Goal: Task Accomplishment & Management: Manage account settings

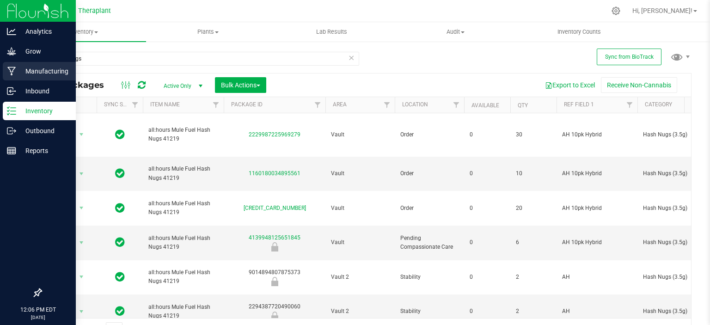
click at [39, 79] on div "Manufacturing" at bounding box center [39, 71] width 73 height 18
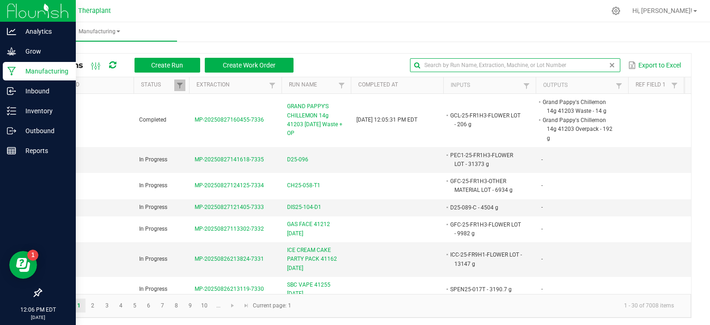
click at [598, 63] on input "text" at bounding box center [515, 65] width 210 height 14
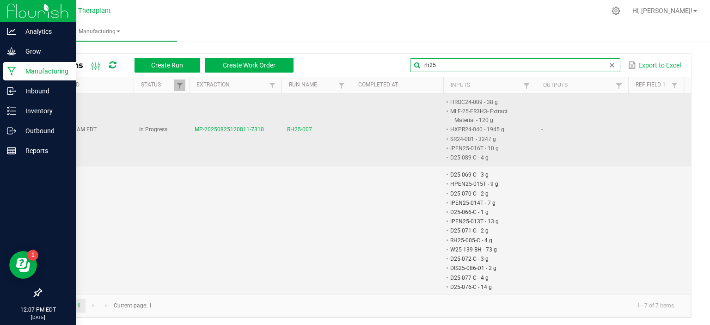
type input "rh25"
click at [303, 127] on span "RH25-007" at bounding box center [299, 129] width 25 height 9
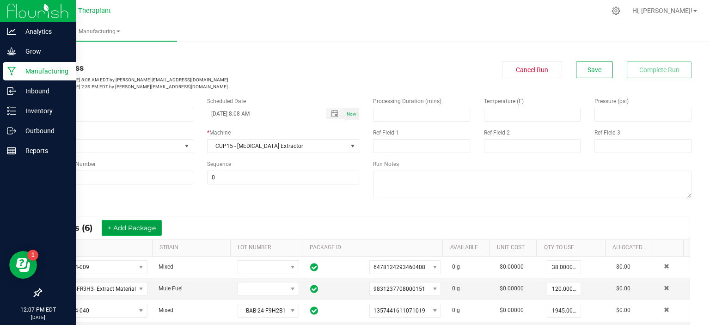
click at [148, 231] on button "+ Add Package" at bounding box center [132, 228] width 60 height 16
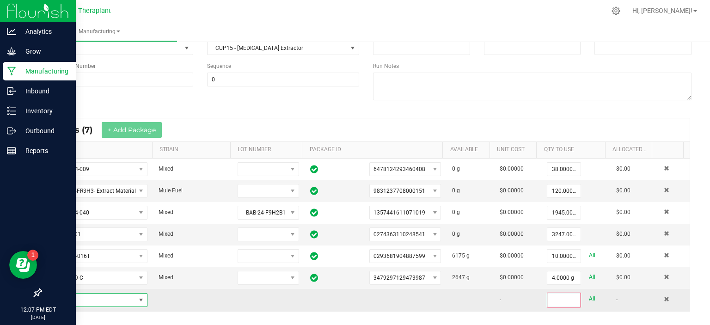
click at [141, 296] on span "NO DATA FOUND" at bounding box center [140, 299] width 7 height 7
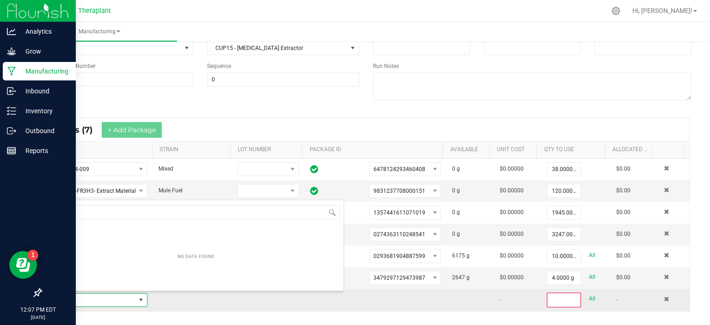
scroll to position [13, 96]
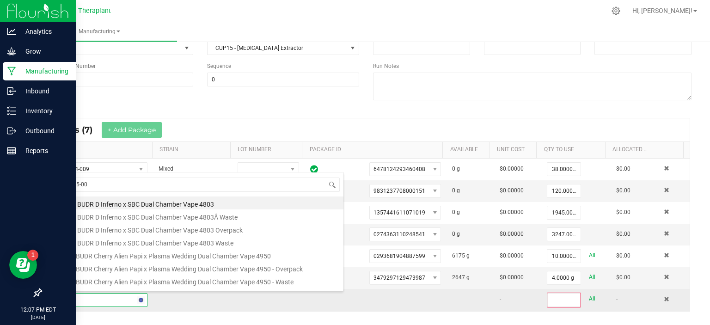
type input "IPEN25-006"
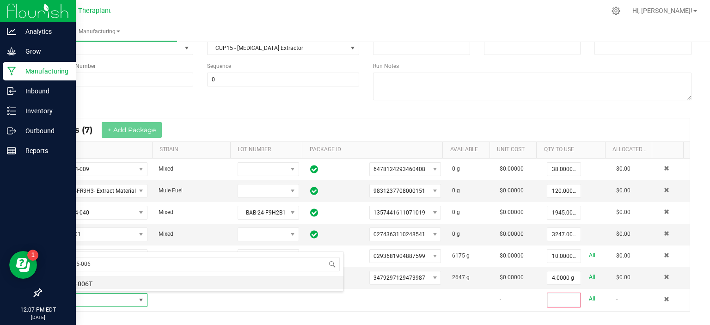
click at [85, 284] on li "IPEN25-006T" at bounding box center [196, 282] width 295 height 13
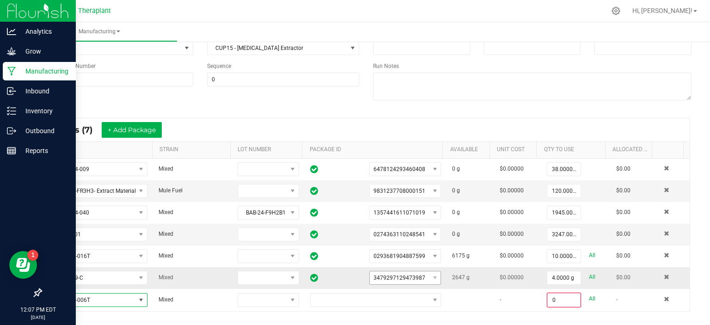
scroll to position [147, 0]
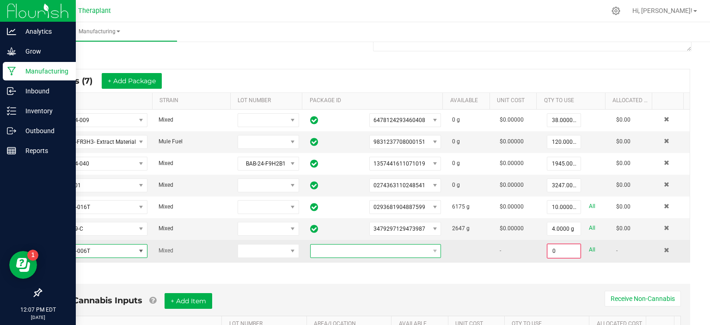
click at [358, 253] on span at bounding box center [370, 250] width 118 height 13
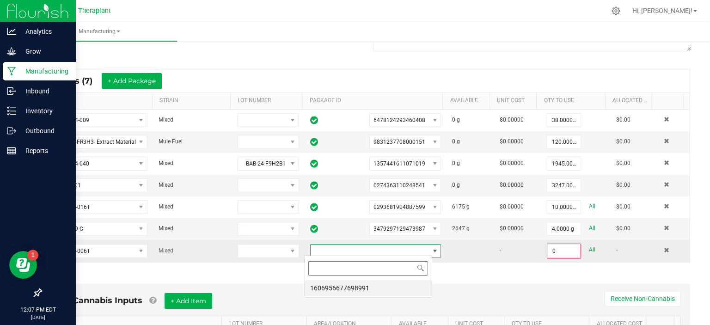
scroll to position [13, 128]
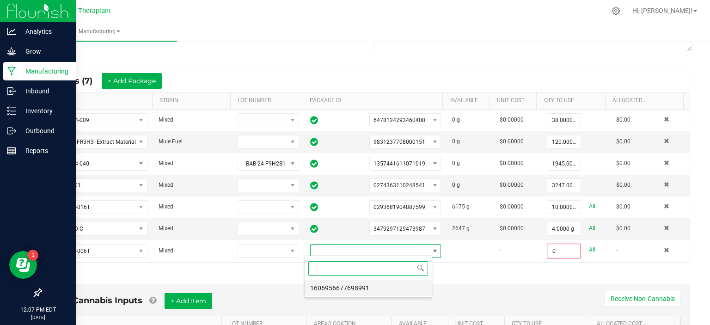
click at [334, 290] on li "1606956677698991" at bounding box center [368, 288] width 127 height 16
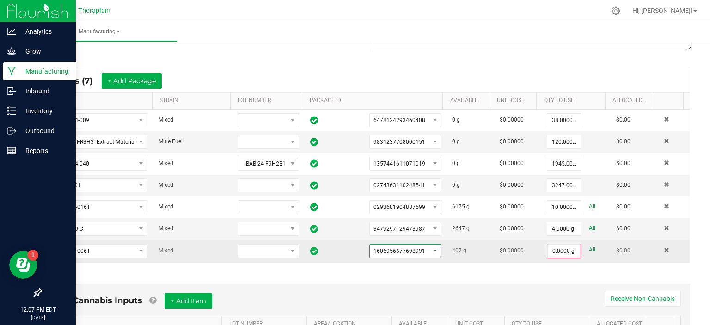
click at [583, 249] on div "0.0000 g All" at bounding box center [576, 251] width 58 height 15
click at [589, 248] on link "All" at bounding box center [592, 250] width 6 height 12
type input "407.0000 g"
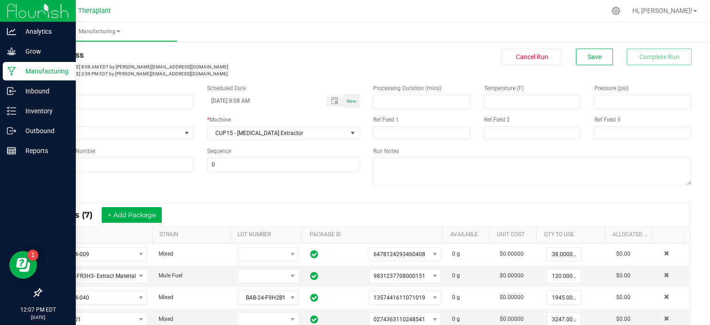
scroll to position [0, 0]
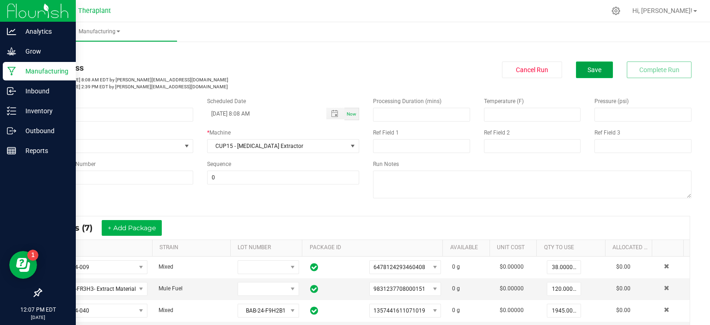
click at [589, 68] on span "Save" at bounding box center [594, 69] width 14 height 7
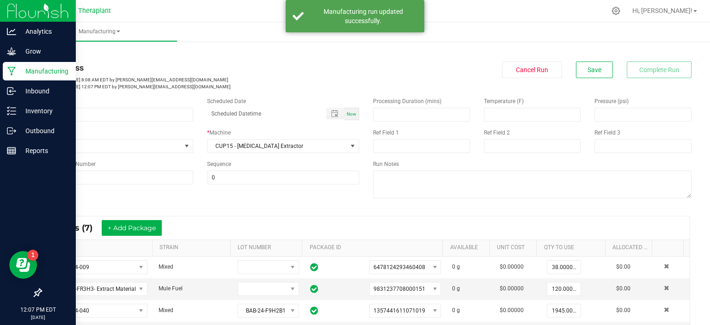
type input "[DATE] 8:08 AM"
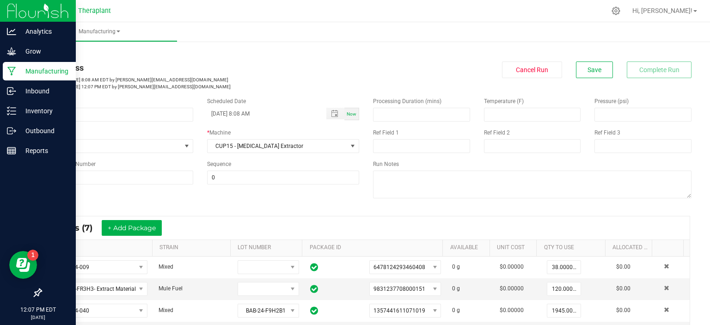
scroll to position [76, 0]
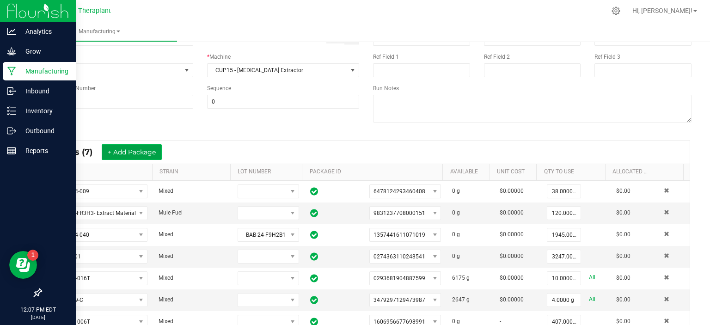
click at [118, 150] on button "+ Add Package" at bounding box center [132, 152] width 60 height 16
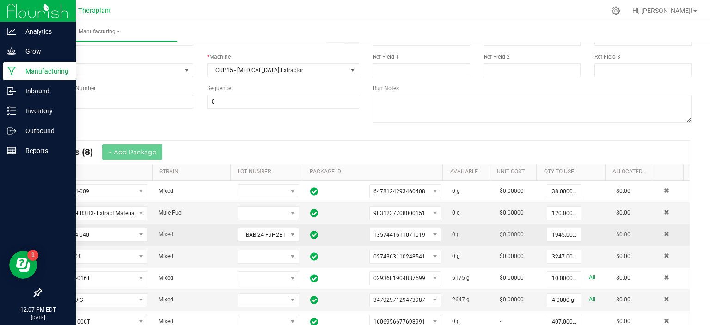
scroll to position [234, 0]
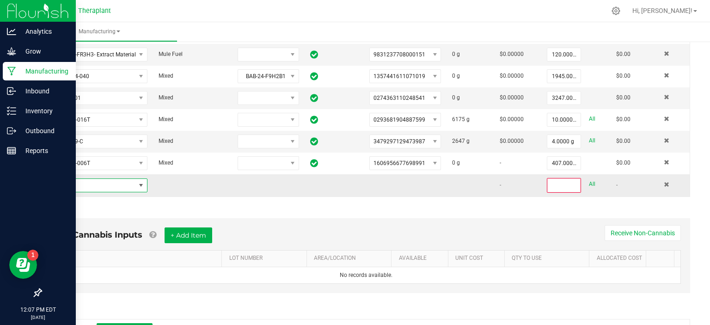
click at [137, 182] on span "NO DATA FOUND" at bounding box center [140, 185] width 7 height 7
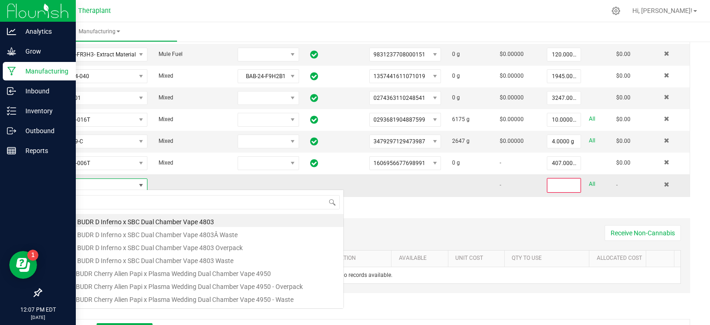
scroll to position [13, 96]
type input "SPEN25-009"
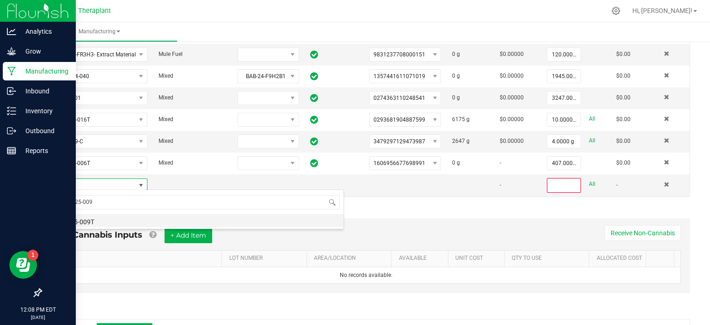
click at [119, 220] on li "SPEN25-009T" at bounding box center [196, 220] width 295 height 13
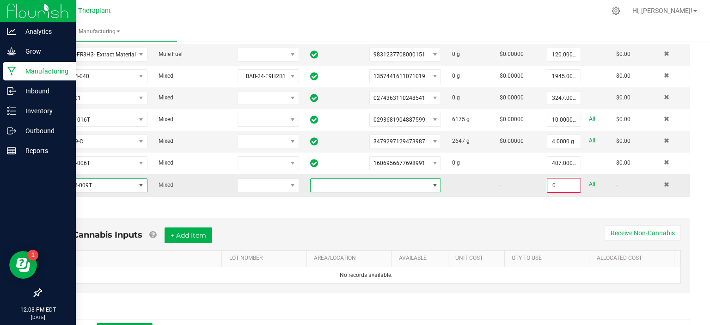
click at [342, 180] on span at bounding box center [370, 185] width 118 height 13
click at [336, 225] on li "7155418558416889" at bounding box center [368, 222] width 127 height 16
click at [589, 179] on link "All" at bounding box center [592, 184] width 6 height 12
type input "242.0000 g"
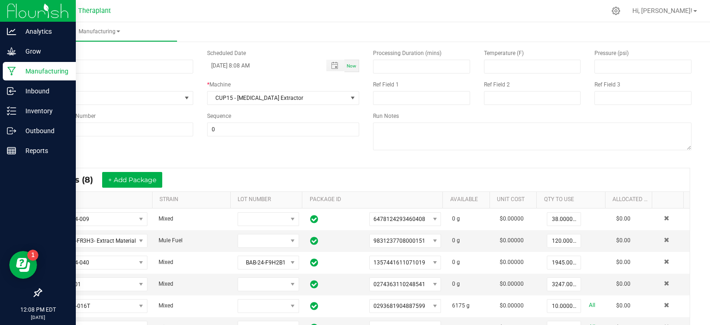
scroll to position [0, 0]
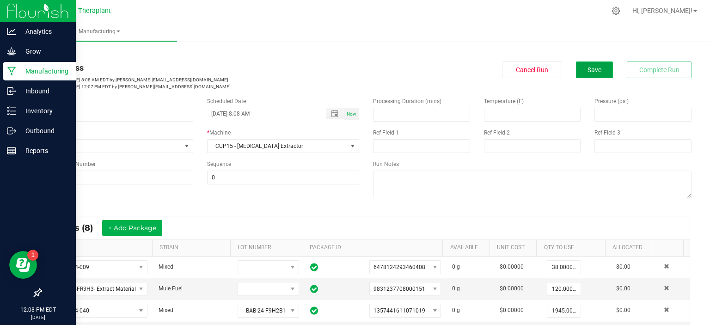
click at [587, 68] on span "Save" at bounding box center [594, 69] width 14 height 7
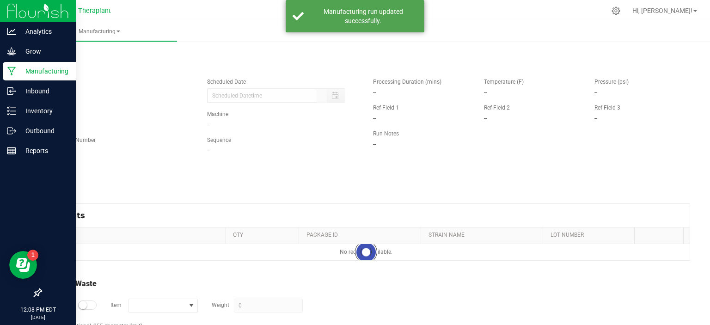
type input "[DATE] 8:08 AM"
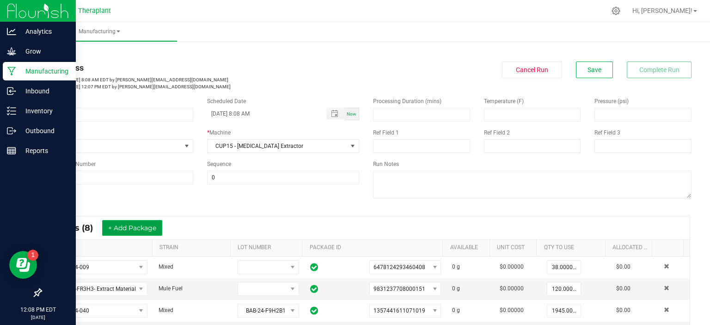
click at [135, 227] on button "+ Add Package" at bounding box center [132, 228] width 60 height 16
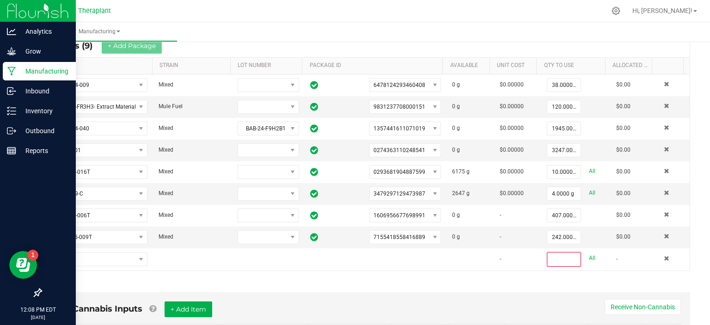
scroll to position [183, 0]
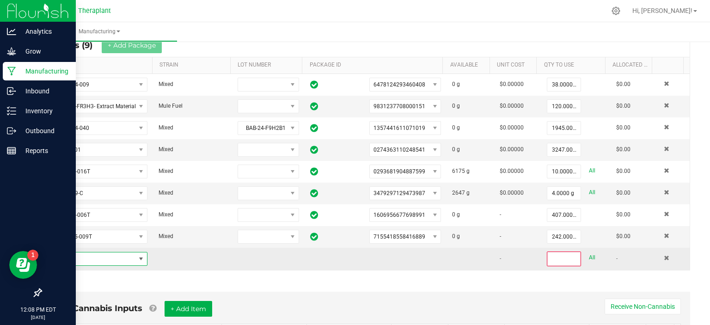
click at [137, 252] on span "NO DATA FOUND" at bounding box center [141, 258] width 12 height 13
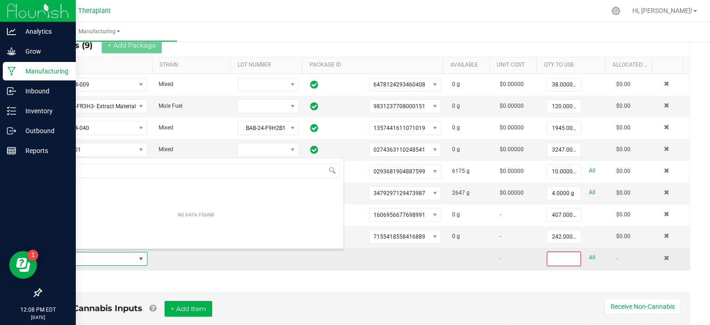
scroll to position [13, 96]
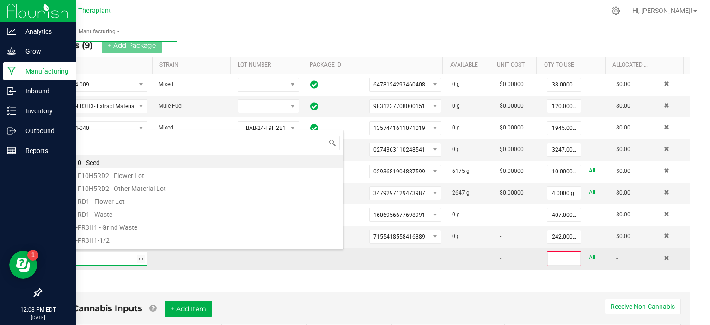
type input "P"
type input "4985"
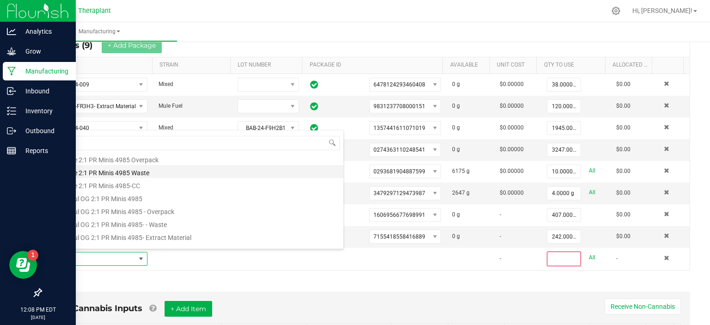
scroll to position [37, 0]
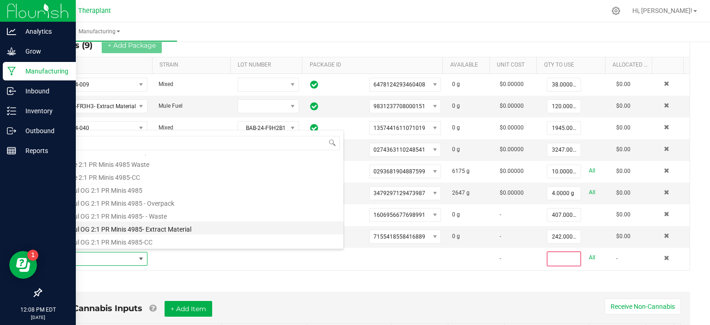
click at [165, 230] on li "PineSoul OG 2:1 PR Minis 4985- Extract Material" at bounding box center [196, 227] width 295 height 13
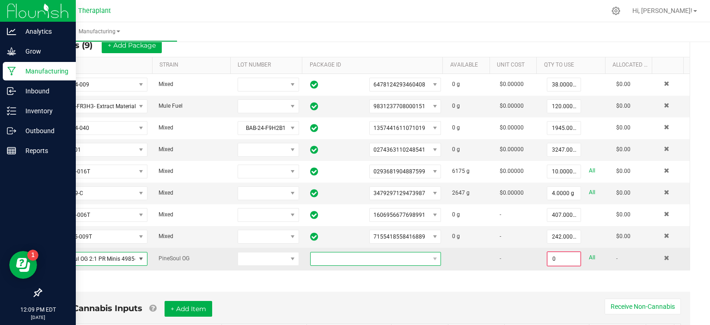
click at [370, 255] on span at bounding box center [370, 258] width 118 height 13
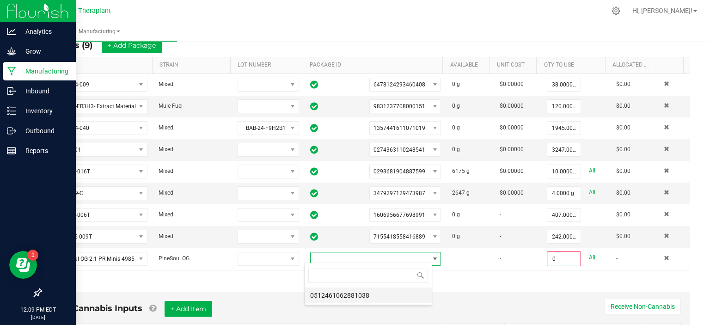
click at [351, 292] on li "0512461062881038" at bounding box center [368, 295] width 127 height 16
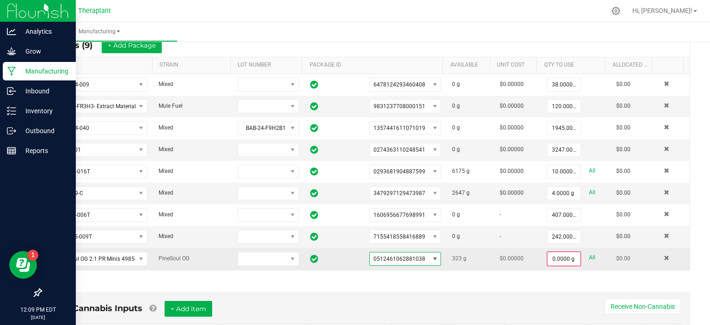
click at [589, 253] on link "All" at bounding box center [592, 257] width 6 height 12
type input "323.0000 g"
click at [137, 46] on button "+ Add Package" at bounding box center [132, 45] width 60 height 16
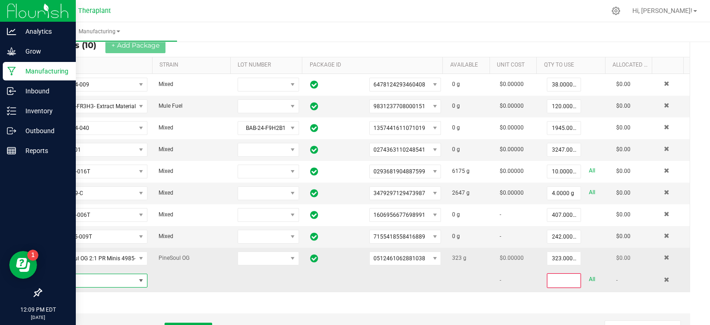
click at [141, 277] on span "NO DATA FOUND" at bounding box center [140, 280] width 7 height 7
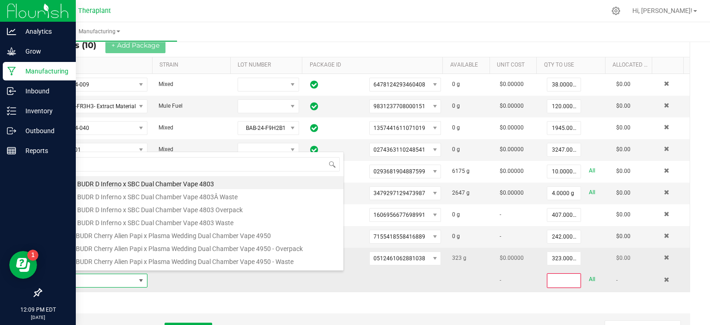
scroll to position [13, 96]
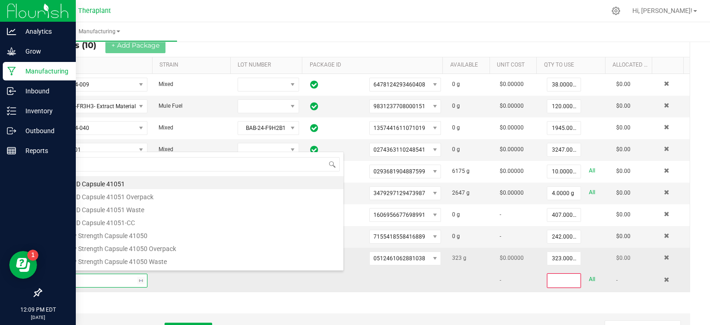
type input "41065"
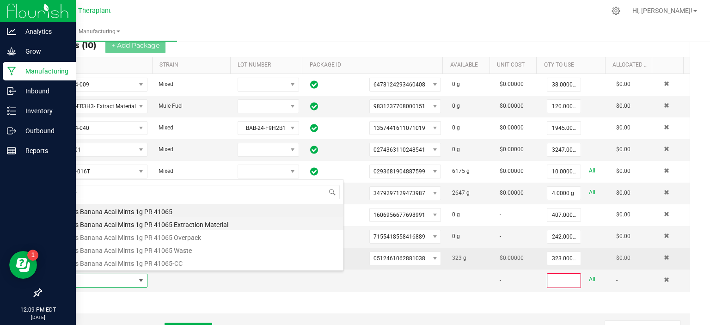
click at [157, 224] on li "all:hours Banana Acai Mints 1g PR 41065 Extraction Material" at bounding box center [196, 223] width 295 height 13
type input "0"
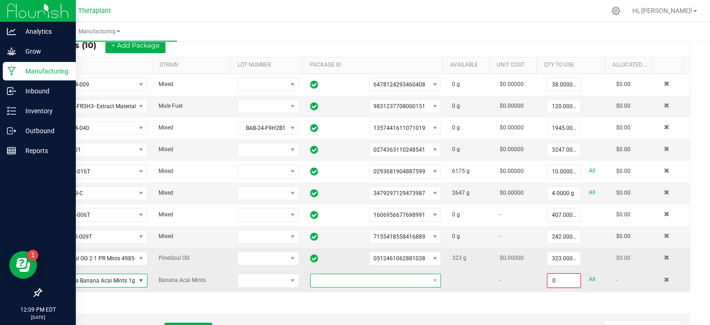
click at [397, 274] on span "NO DATA FOUND" at bounding box center [370, 280] width 118 height 13
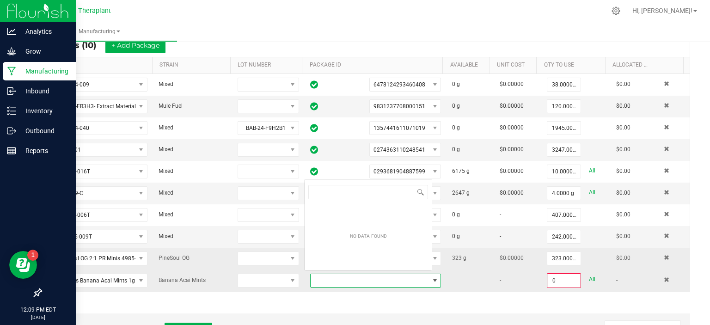
scroll to position [13, 126]
click at [395, 276] on span "NO DATA FOUND" at bounding box center [370, 280] width 118 height 13
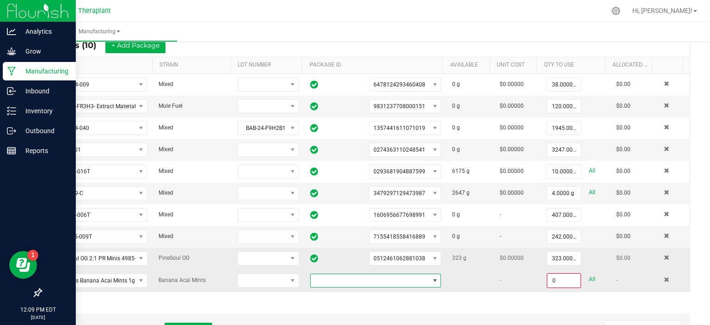
click at [395, 276] on span "NO DATA FOUND" at bounding box center [370, 280] width 118 height 13
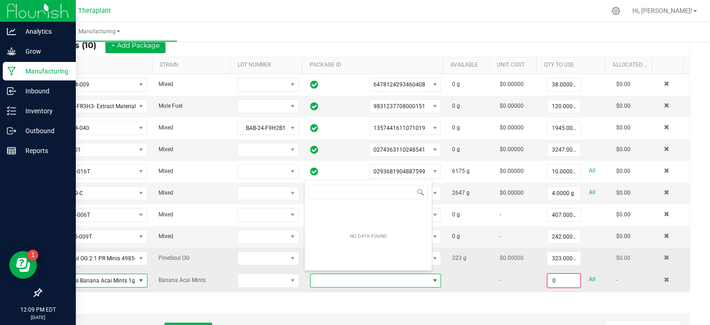
click at [137, 277] on span at bounding box center [140, 280] width 7 height 7
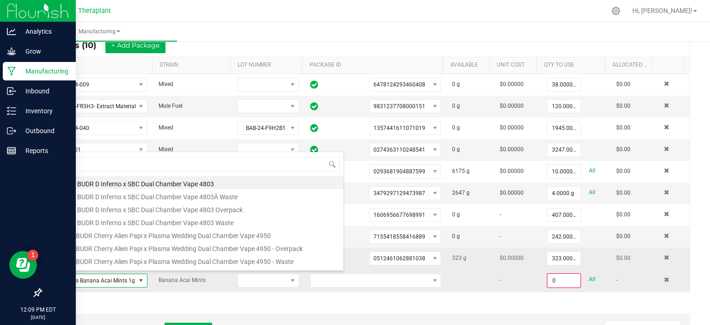
scroll to position [13, 96]
type input "4761"
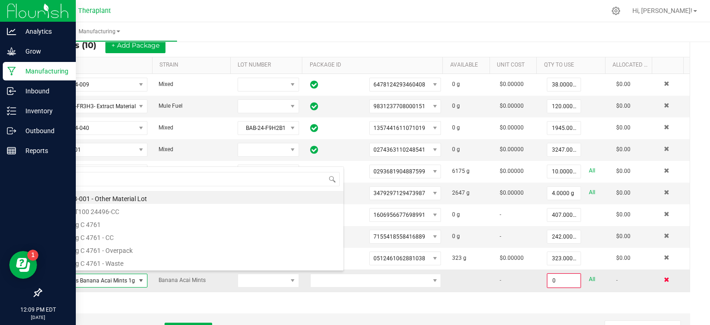
click at [664, 277] on span at bounding box center [667, 280] width 6 height 6
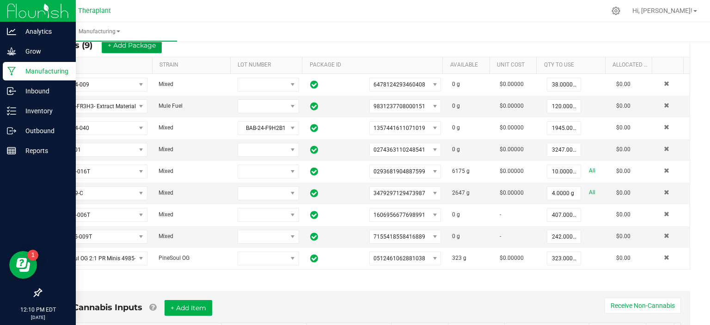
click at [157, 51] on button "+ Add Package" at bounding box center [132, 45] width 60 height 16
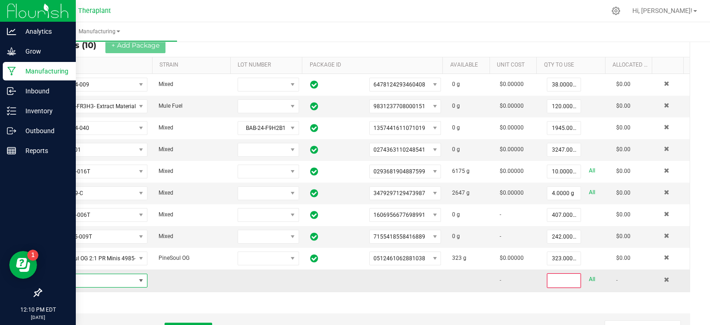
click at [138, 277] on span "NO DATA FOUND" at bounding box center [140, 280] width 7 height 7
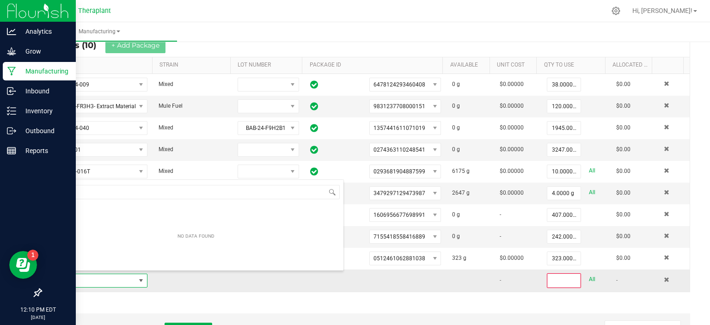
type input "4986"
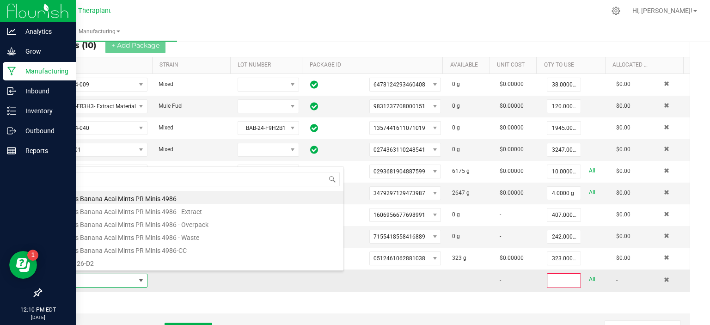
click at [222, 288] on kendo-grid "* Inputs (10) + Add Package ITEM STRAIN LOT NUMBER PACKAGE ID AVAILABLE Unit Co…" at bounding box center [366, 162] width 648 height 259
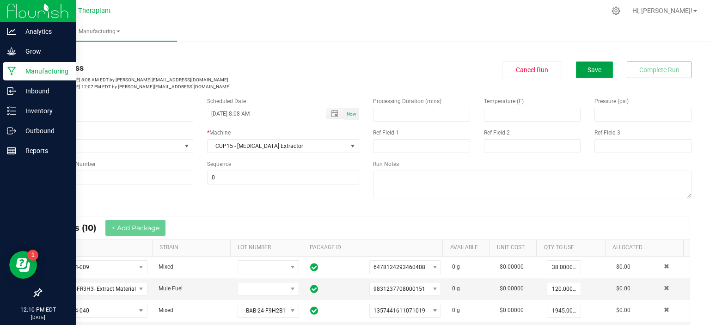
click at [576, 72] on button "Save" at bounding box center [594, 69] width 37 height 17
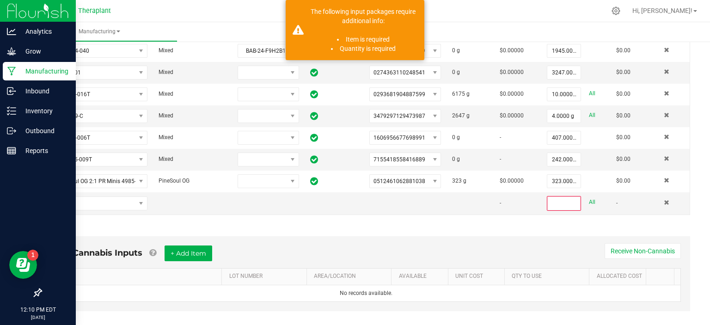
scroll to position [266, 0]
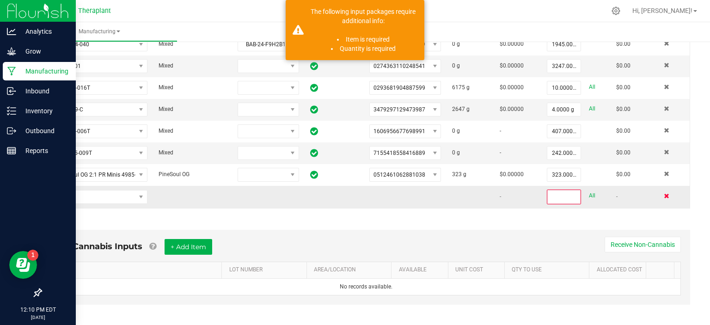
click at [664, 193] on span at bounding box center [667, 196] width 6 height 6
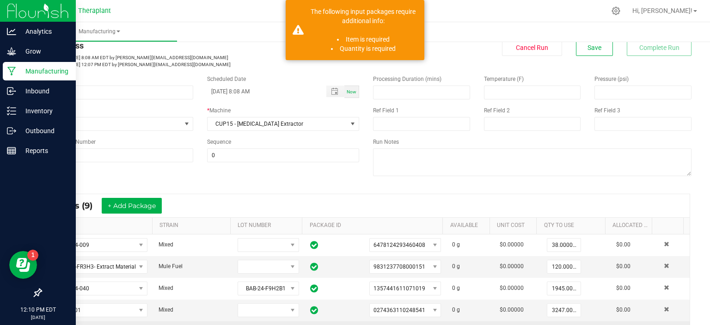
scroll to position [0, 0]
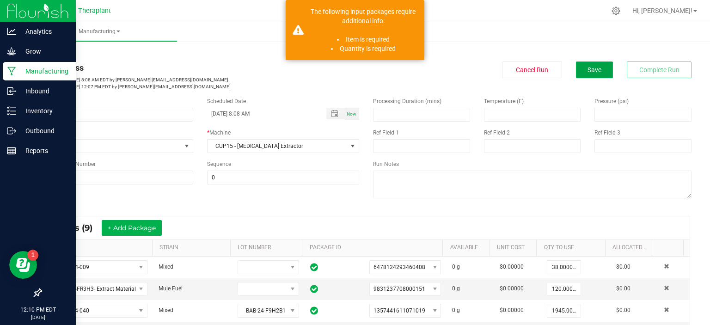
click at [576, 73] on button "Save" at bounding box center [594, 69] width 37 height 17
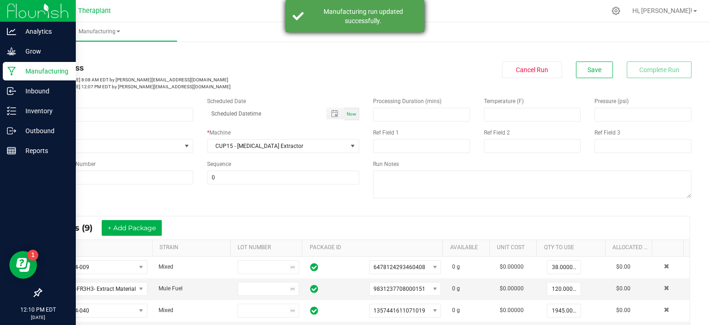
type input "[DATE] 8:08 AM"
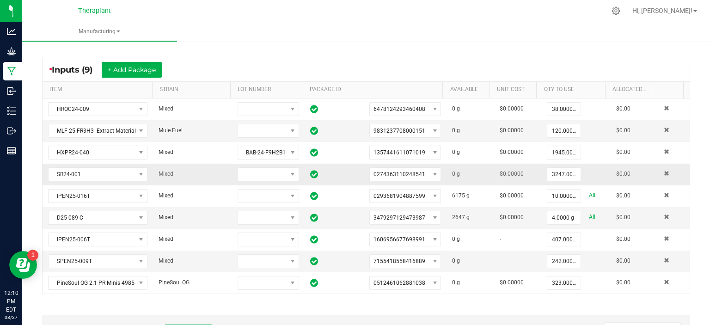
scroll to position [157, 0]
click at [142, 72] on button "+ Add Package" at bounding box center [132, 71] width 60 height 16
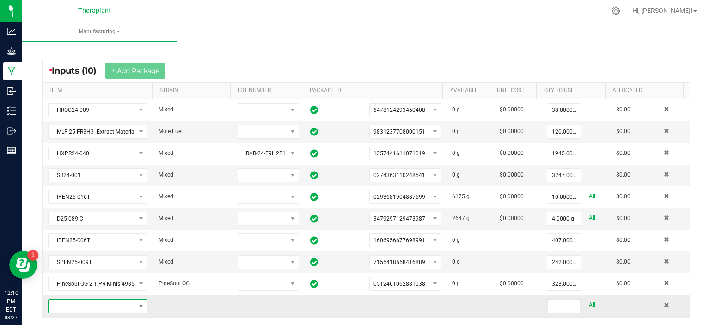
click at [137, 302] on span "NO DATA FOUND" at bounding box center [140, 305] width 7 height 7
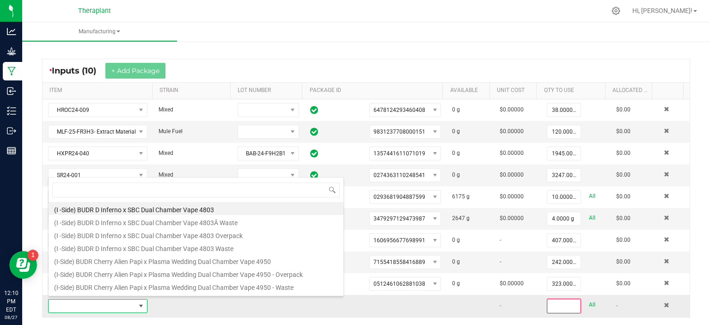
scroll to position [13, 96]
type input "4986"
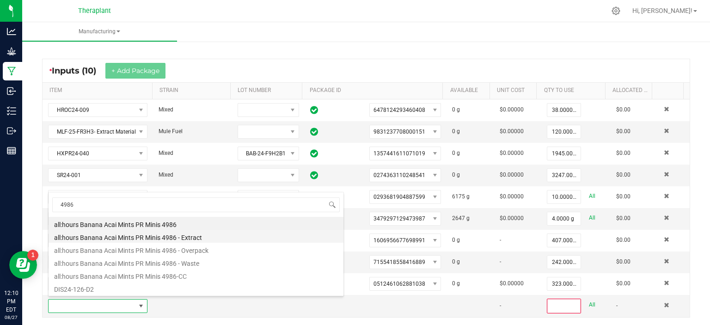
click at [187, 237] on li "all:hours Banana Acai Mints PR Minis 4986 - Extract" at bounding box center [196, 236] width 295 height 13
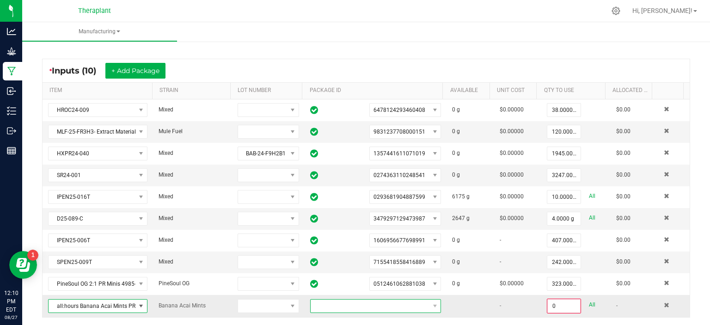
click at [377, 303] on span at bounding box center [370, 305] width 118 height 13
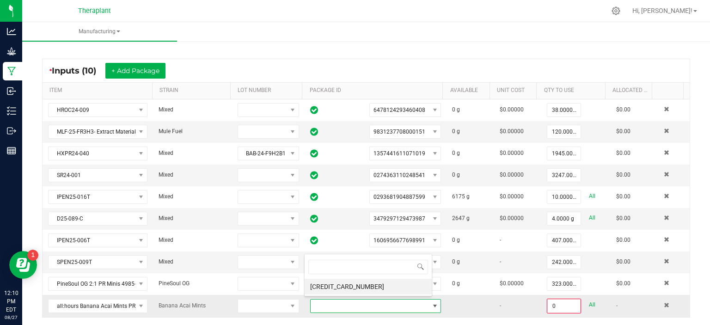
scroll to position [13, 126]
click at [366, 290] on li "[CREDIT_CARD_NUMBER]" at bounding box center [368, 287] width 127 height 16
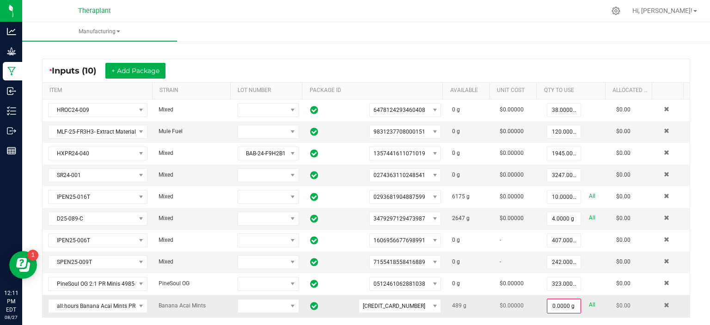
click at [589, 301] on link "All" at bounding box center [592, 305] width 6 height 12
type input "489.0000 g"
click at [150, 67] on button "+ Add Package" at bounding box center [135, 71] width 60 height 16
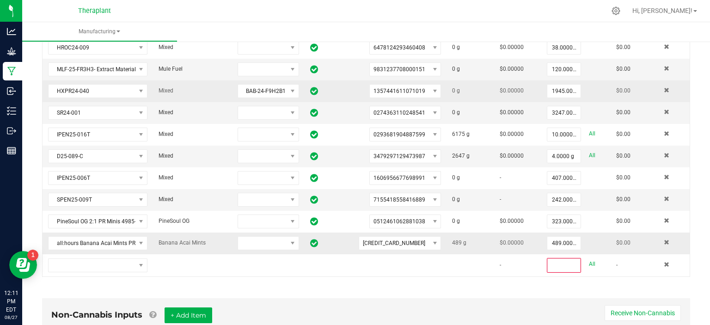
scroll to position [220, 0]
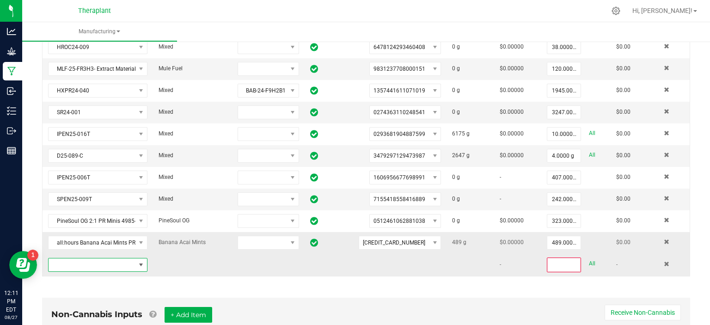
click at [137, 261] on span "NO DATA FOUND" at bounding box center [140, 264] width 7 height 7
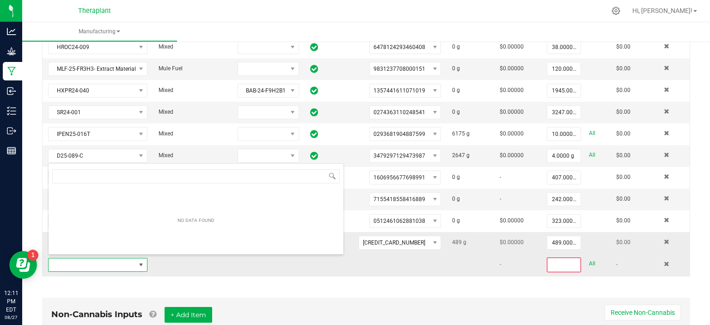
scroll to position [13, 96]
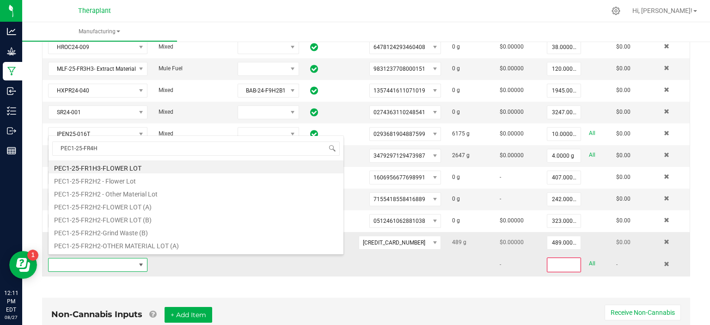
type input "PEC1-25-FR4H2"
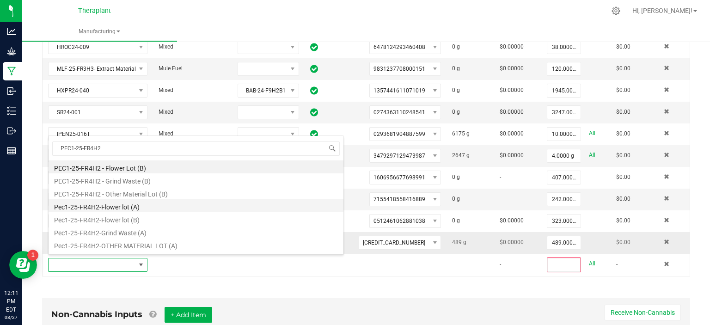
click at [135, 208] on li "Pec1-25-FR4H2-Flower lot (A)" at bounding box center [196, 205] width 295 height 13
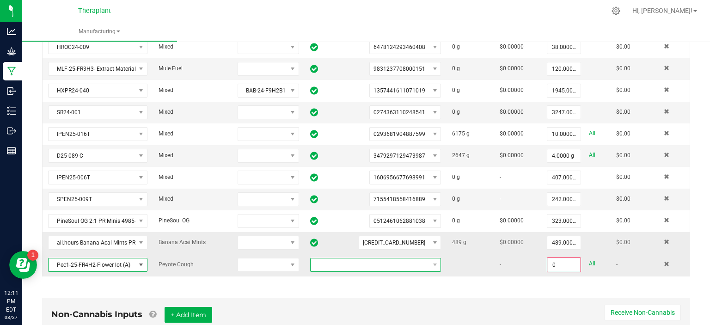
click at [388, 259] on span at bounding box center [370, 264] width 118 height 13
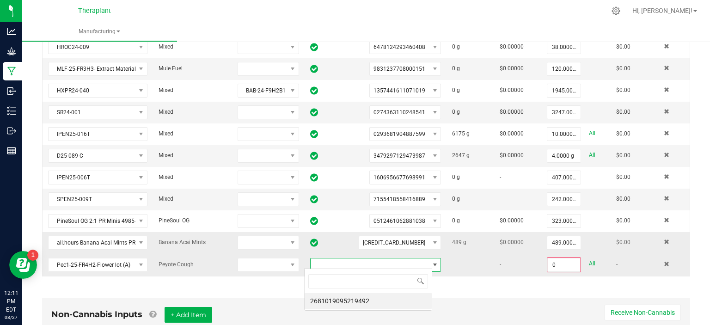
scroll to position [13, 128]
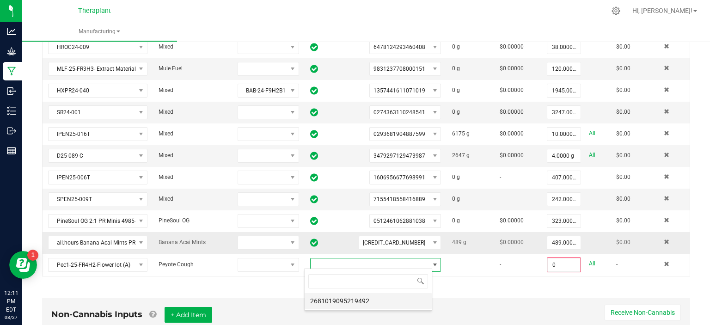
click at [362, 301] on li "2681019095219492" at bounding box center [368, 301] width 127 height 16
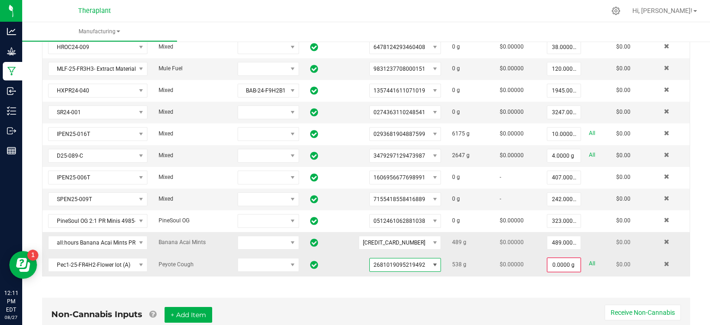
click at [589, 257] on link "All" at bounding box center [592, 263] width 6 height 12
type input "538.0000 g"
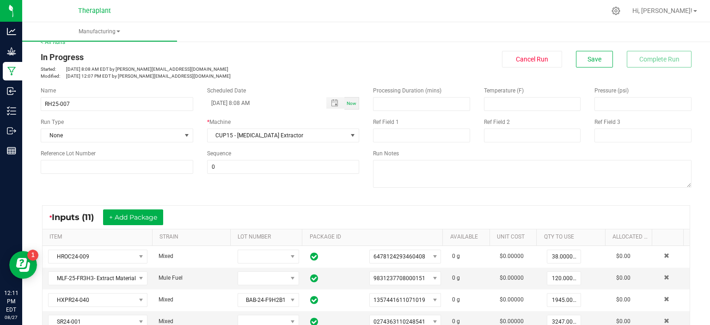
scroll to position [0, 0]
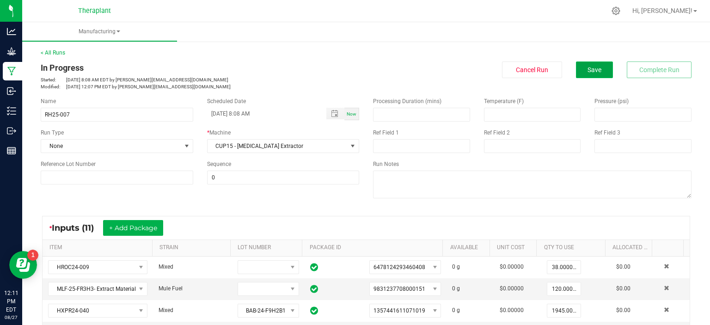
click at [587, 72] on span "Save" at bounding box center [594, 69] width 14 height 7
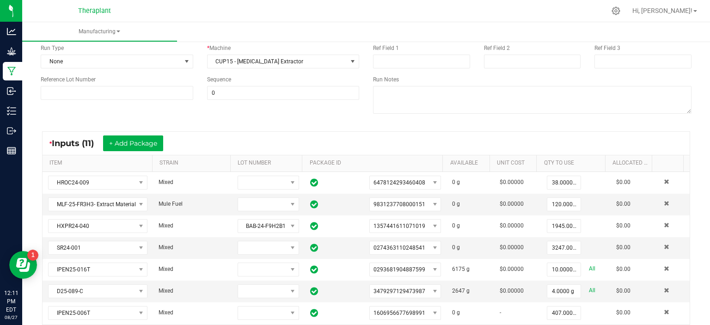
scroll to position [85, 0]
click at [142, 142] on button "+ Add Package" at bounding box center [133, 143] width 60 height 16
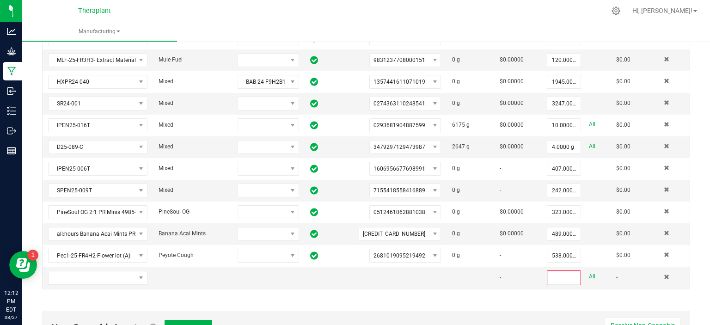
scroll to position [227, 0]
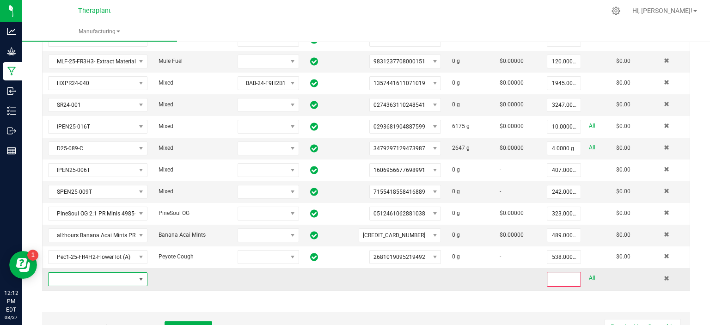
click at [139, 279] on span "NO DATA FOUND" at bounding box center [140, 278] width 7 height 7
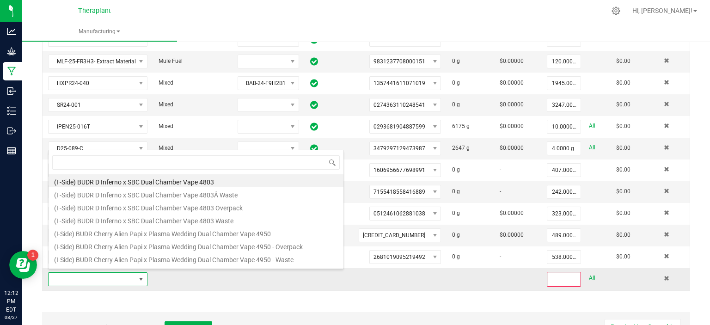
scroll to position [13, 96]
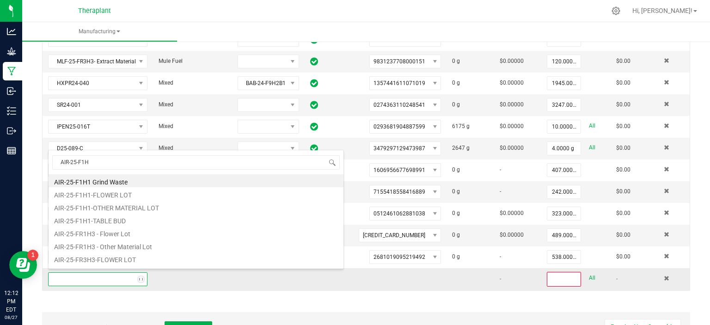
type input "AIR-25-F1H1"
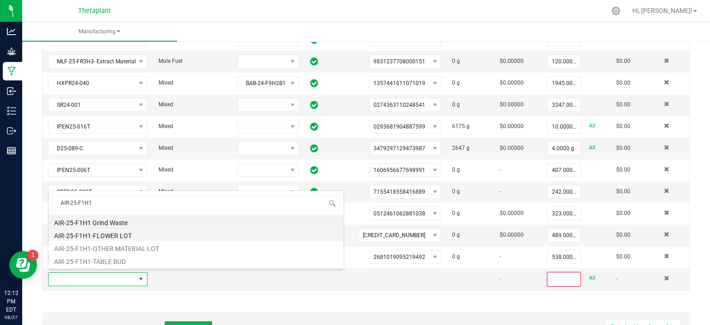
click at [116, 235] on li "AIR-25-F1H1-FLOWER LOT" at bounding box center [196, 234] width 295 height 13
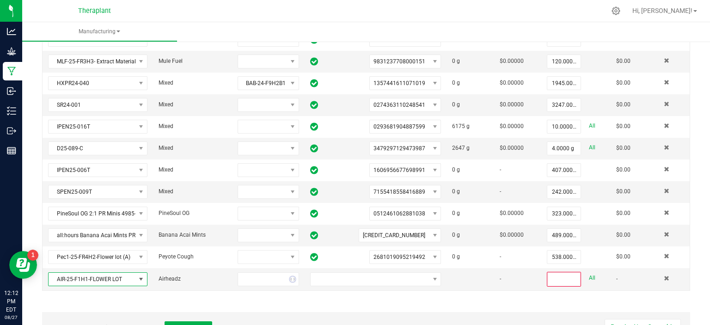
type input "0"
click at [415, 279] on span "NO DATA FOUND" at bounding box center [370, 279] width 118 height 13
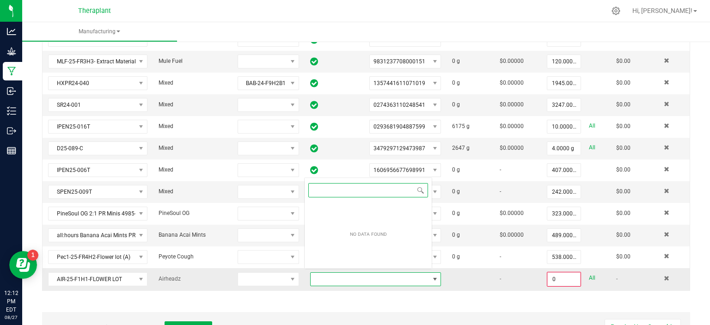
scroll to position [13, 126]
click at [394, 293] on div "* Inputs (12) + Add Package ITEM STRAIN LOT NUMBER PACKAGE ID AVAILABLE Unit Co…" at bounding box center [366, 139] width 665 height 319
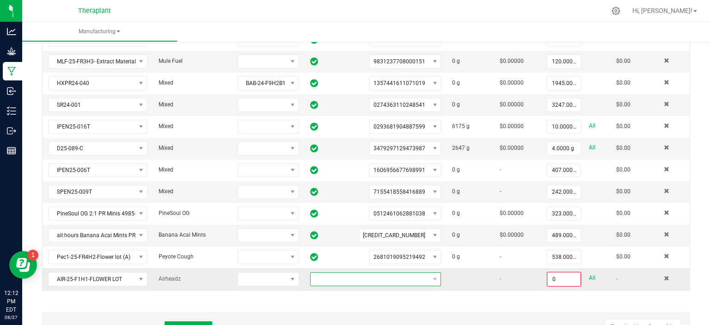
click at [398, 277] on span "NO DATA FOUND" at bounding box center [370, 279] width 118 height 13
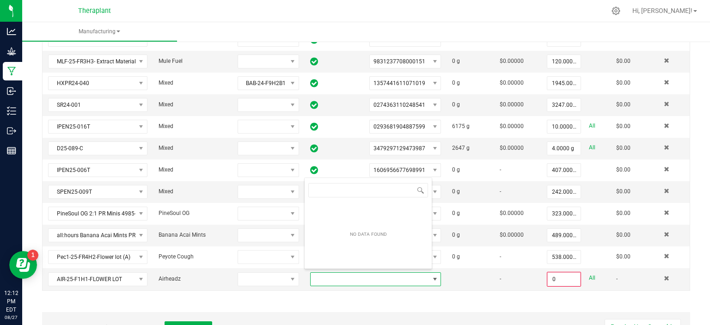
click at [425, 290] on div "* Inputs (12) + Add Package ITEM STRAIN LOT NUMBER PACKAGE ID AVAILABLE Unit Co…" at bounding box center [366, 139] width 665 height 319
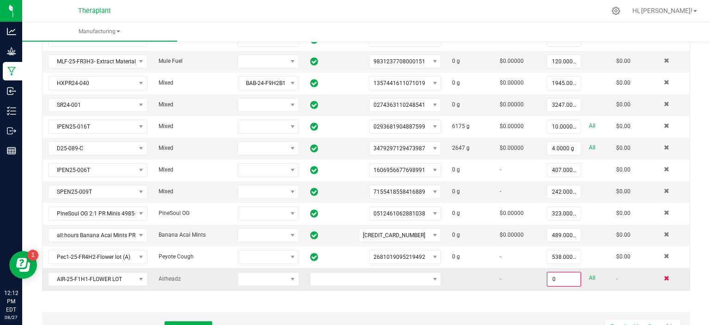
click at [664, 275] on span at bounding box center [667, 278] width 6 height 6
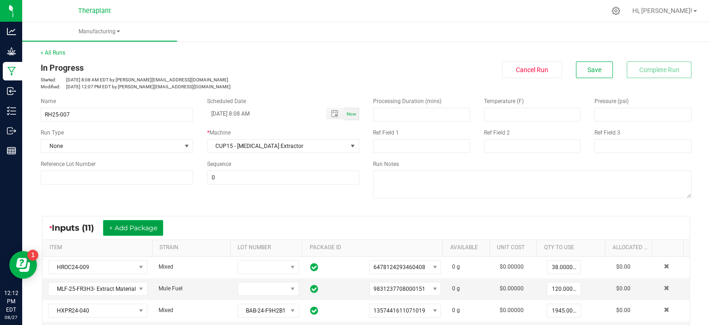
click at [120, 232] on button "+ Add Package" at bounding box center [133, 228] width 60 height 16
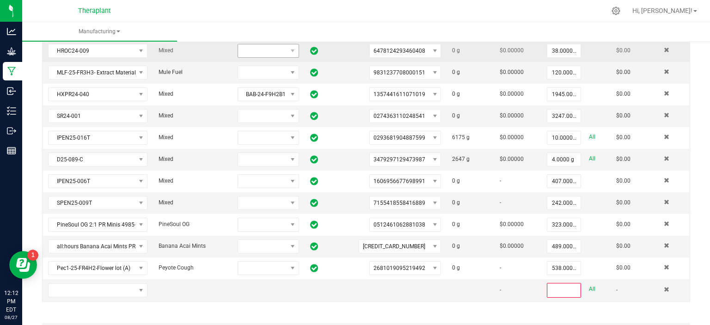
scroll to position [225, 0]
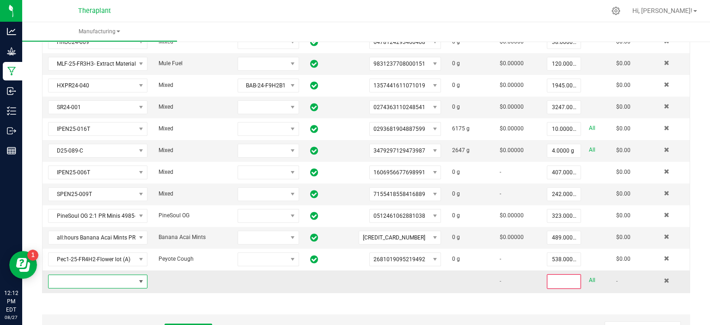
click at [139, 278] on span "NO DATA FOUND" at bounding box center [140, 281] width 7 height 7
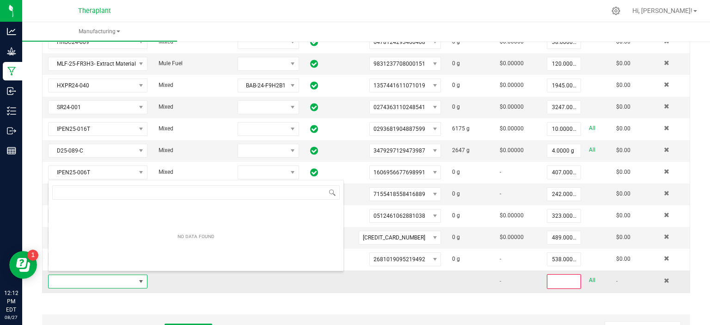
scroll to position [13, 96]
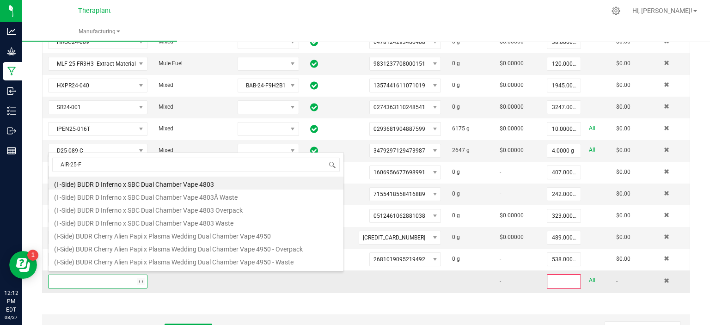
type input "AIR-25-F1"
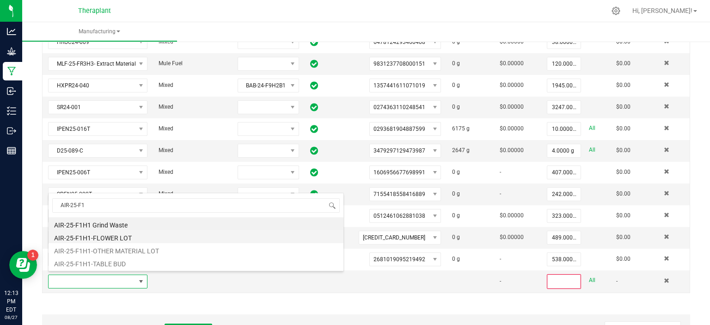
click at [115, 238] on li "AIR-25-F1H1-FLOWER LOT" at bounding box center [196, 236] width 295 height 13
type input "0"
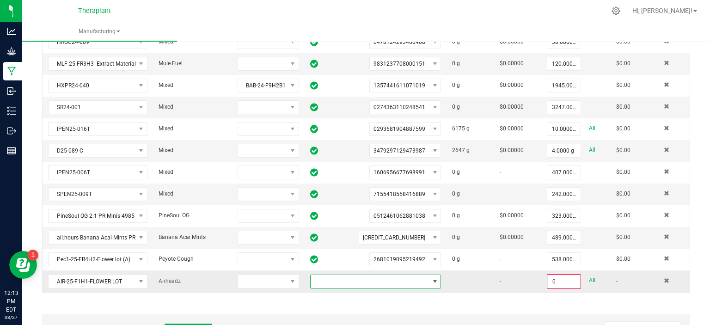
click at [367, 279] on span "NO DATA FOUND" at bounding box center [370, 281] width 118 height 13
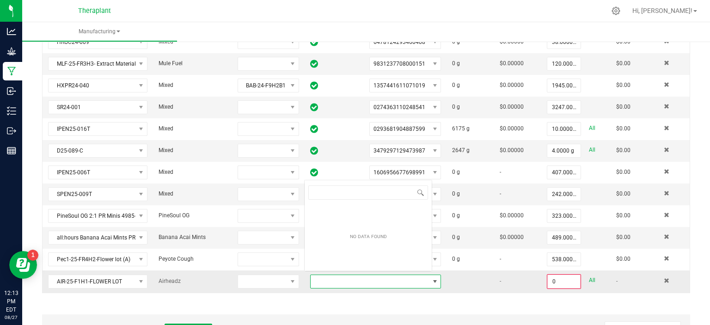
scroll to position [13, 126]
click at [664, 278] on span at bounding box center [667, 281] width 6 height 6
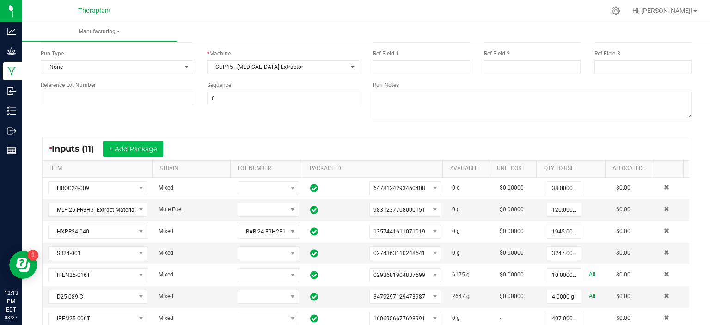
scroll to position [81, 0]
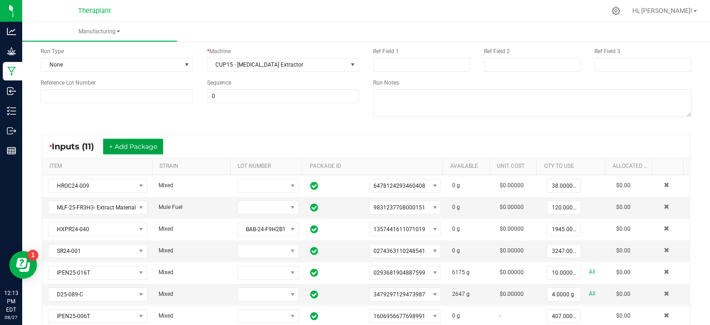
click at [145, 146] on button "+ Add Package" at bounding box center [133, 147] width 60 height 16
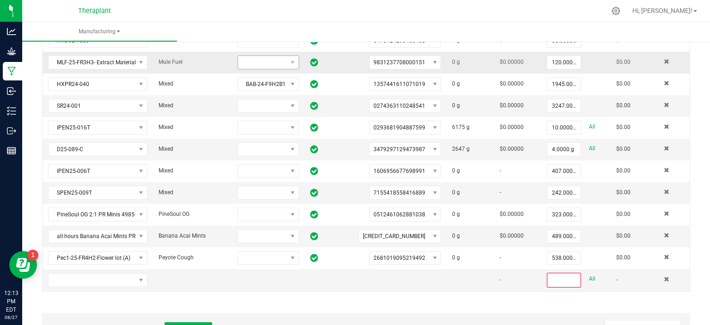
scroll to position [226, 0]
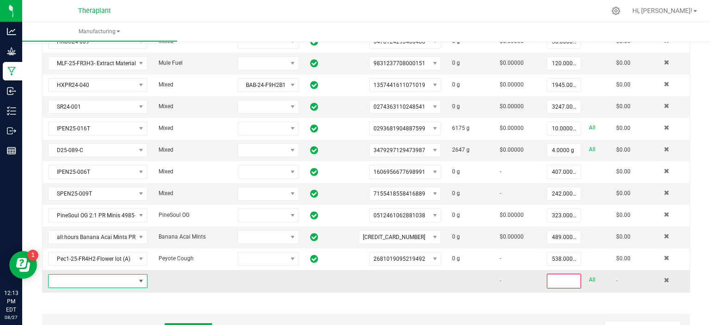
click at [139, 277] on span "NO DATA FOUND" at bounding box center [140, 280] width 7 height 7
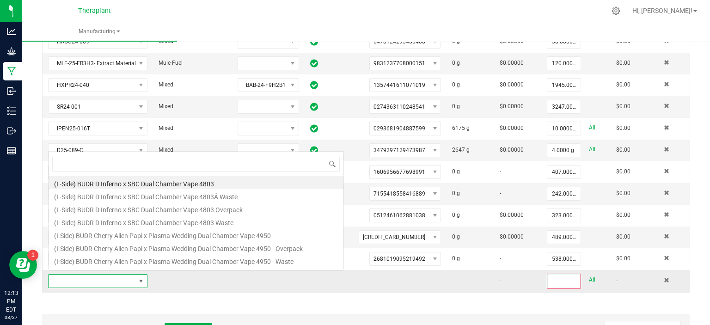
scroll to position [13, 96]
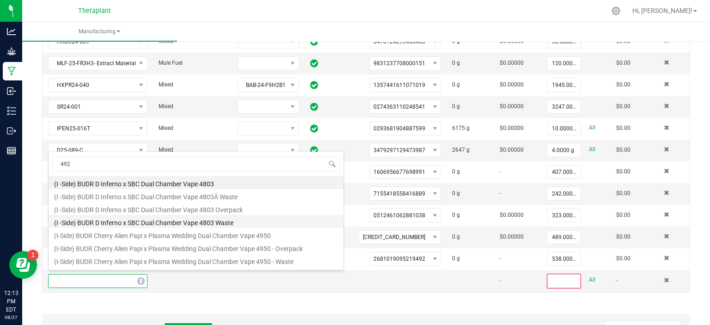
type input "4924"
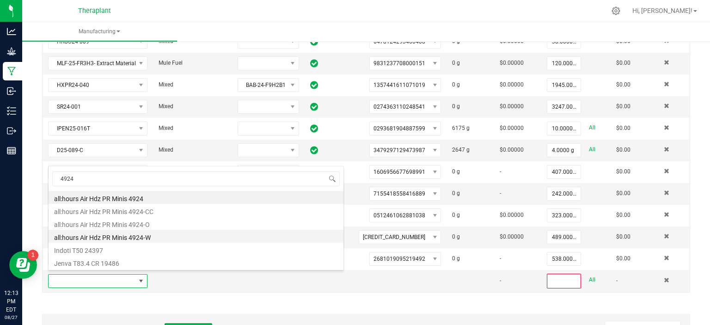
click at [159, 238] on li "all:hours Air Hdz PR Minis 4924-W" at bounding box center [196, 236] width 295 height 13
type input "0"
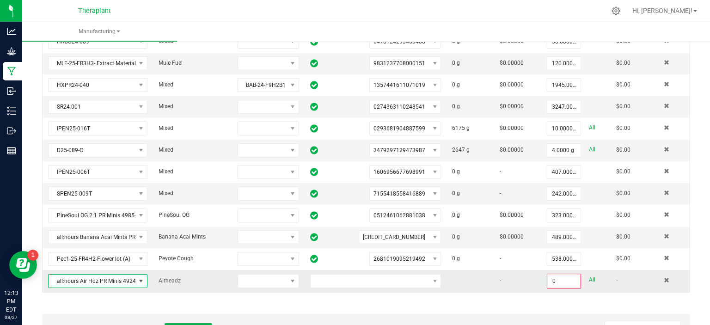
click at [392, 285] on td at bounding box center [376, 281] width 142 height 22
click at [385, 275] on span "NO DATA FOUND" at bounding box center [370, 281] width 118 height 13
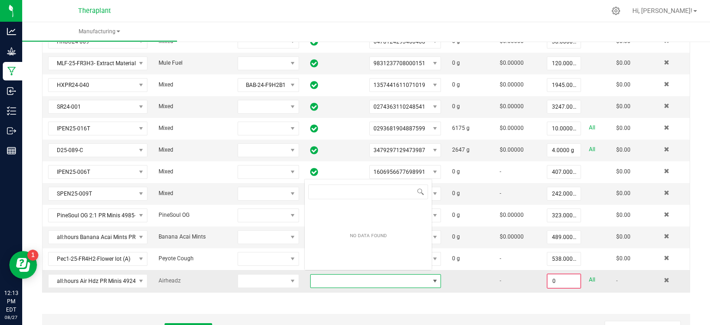
scroll to position [13, 126]
click at [403, 294] on div "* Inputs (12) + Add Package ITEM STRAIN LOT NUMBER PACKAGE ID AVAILABLE Unit Co…" at bounding box center [366, 141] width 665 height 319
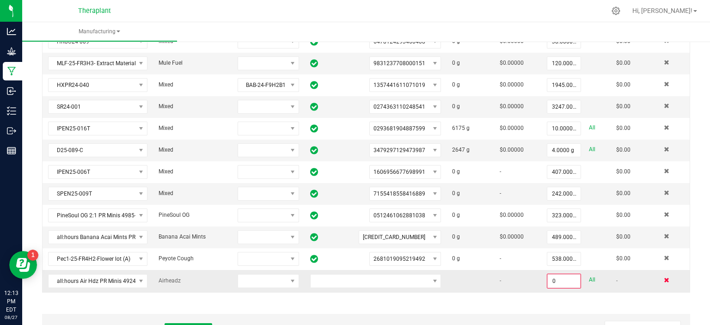
click at [664, 277] on span at bounding box center [667, 280] width 6 height 6
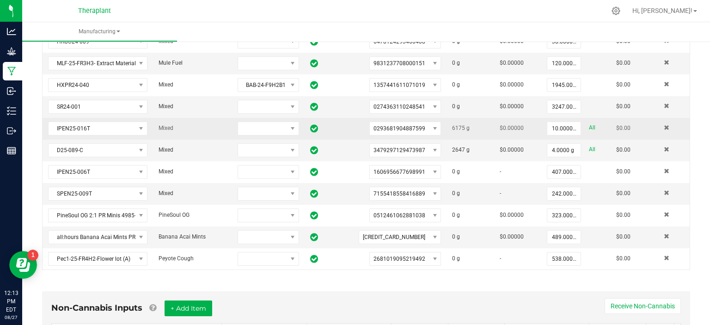
scroll to position [0, 0]
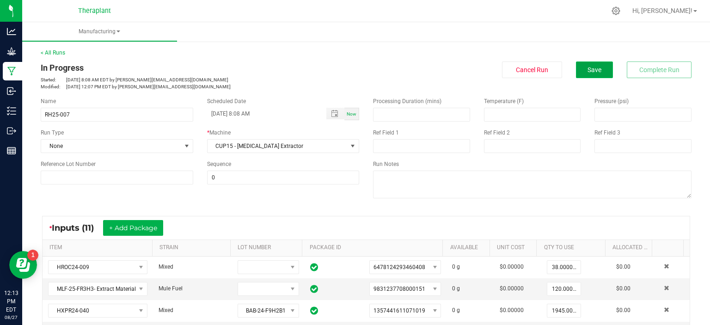
click at [588, 73] on span "Save" at bounding box center [594, 69] width 14 height 7
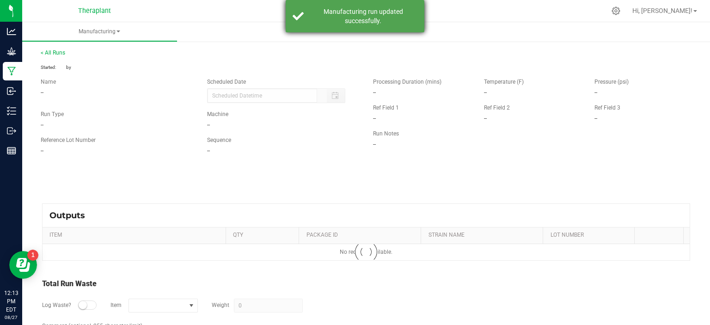
type input "[DATE] 8:08 AM"
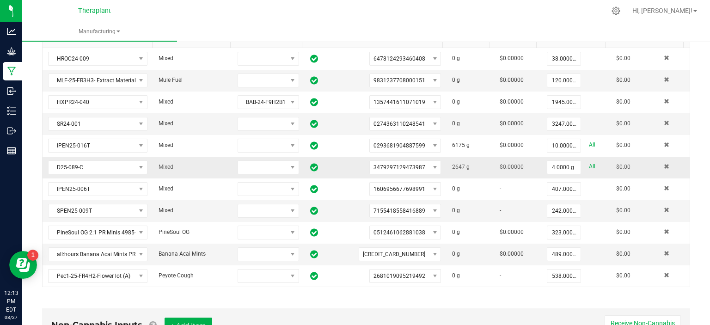
scroll to position [179, 0]
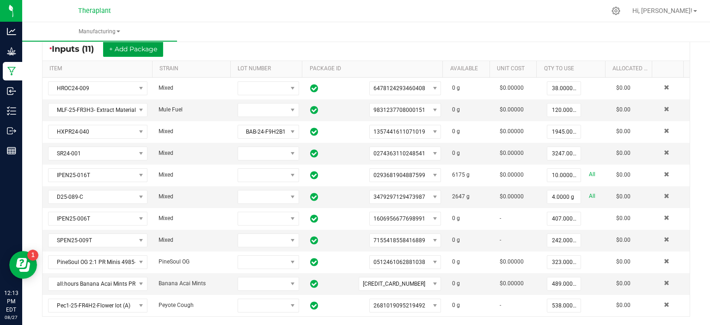
click at [148, 50] on button "+ Add Package" at bounding box center [133, 49] width 60 height 16
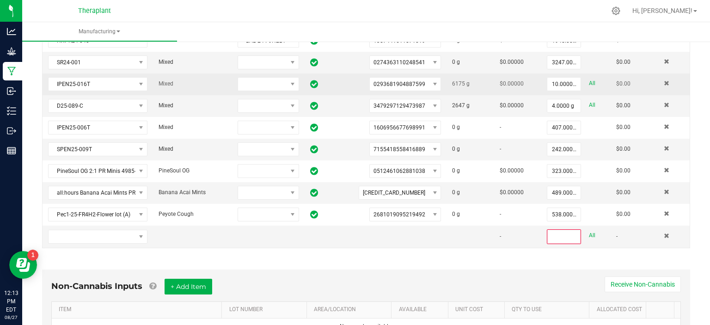
scroll to position [271, 0]
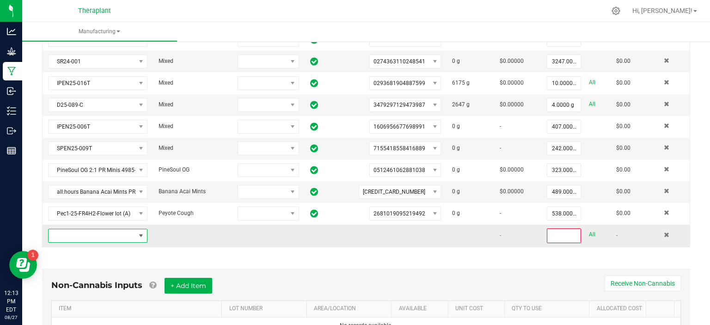
click at [140, 232] on span "NO DATA FOUND" at bounding box center [140, 235] width 7 height 7
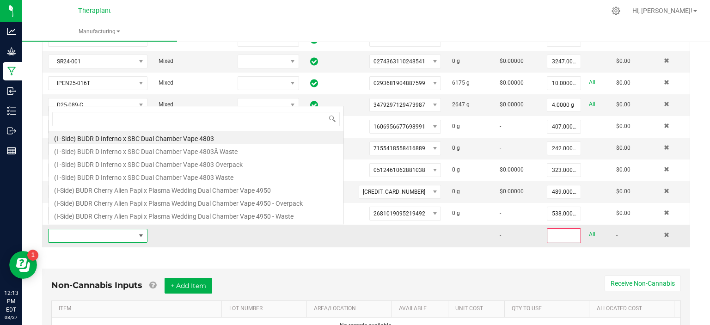
scroll to position [13, 96]
type input "4924"
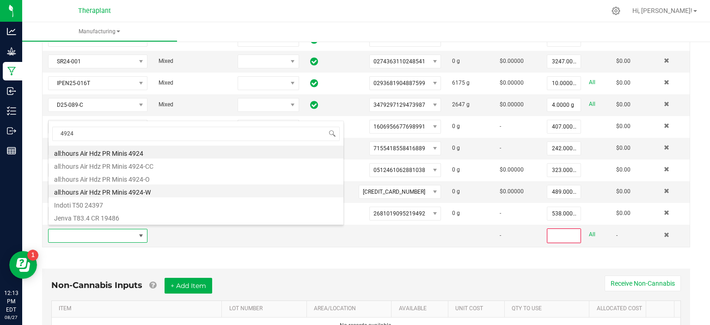
click at [148, 195] on li "all:hours Air Hdz PR Minis 4924-W" at bounding box center [196, 190] width 295 height 13
type input "0"
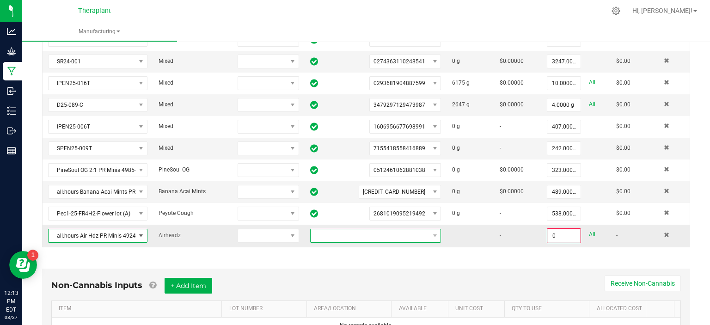
click at [362, 238] on span "NO DATA FOUND" at bounding box center [375, 236] width 131 height 14
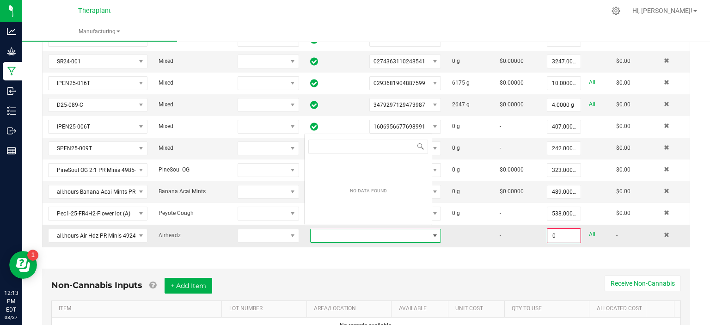
scroll to position [0, 0]
click at [386, 260] on div "Non-Cannabis Inputs + Add Item Receive Non-Cannabis ITEM LOT NUMBER AREA/LOCATI…" at bounding box center [366, 308] width 665 height 105
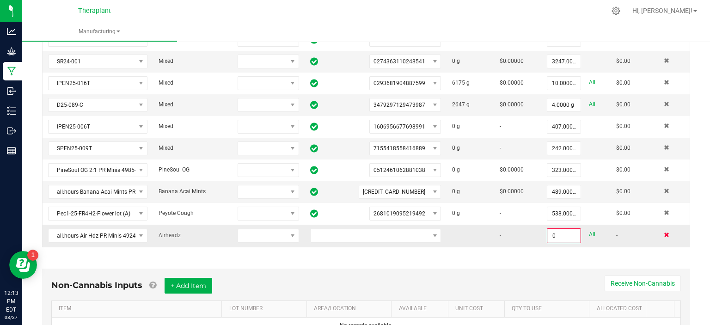
click at [664, 232] on span at bounding box center [667, 235] width 6 height 6
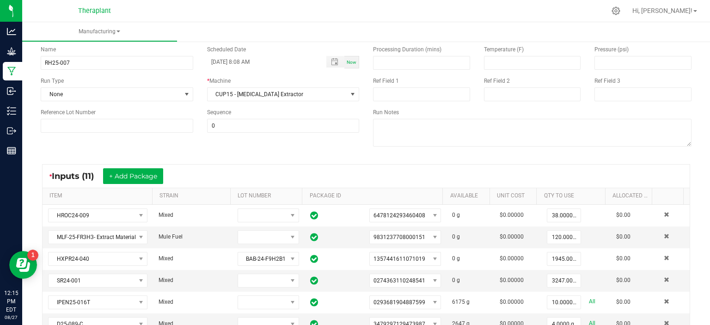
scroll to position [52, 0]
click at [152, 175] on button "+ Add Package" at bounding box center [133, 176] width 60 height 16
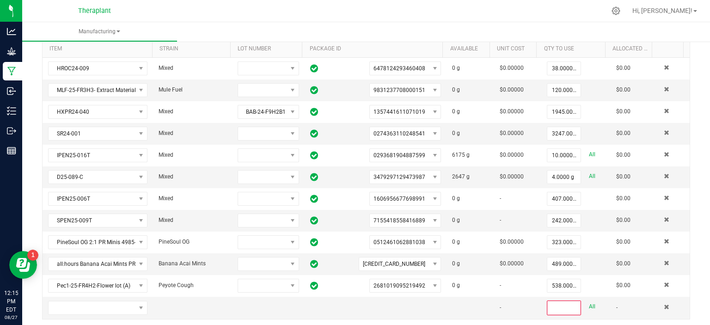
scroll to position [202, 0]
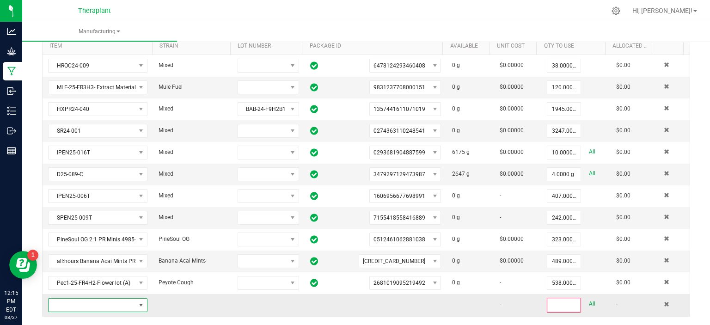
click at [137, 301] on span "NO DATA FOUND" at bounding box center [140, 304] width 7 height 7
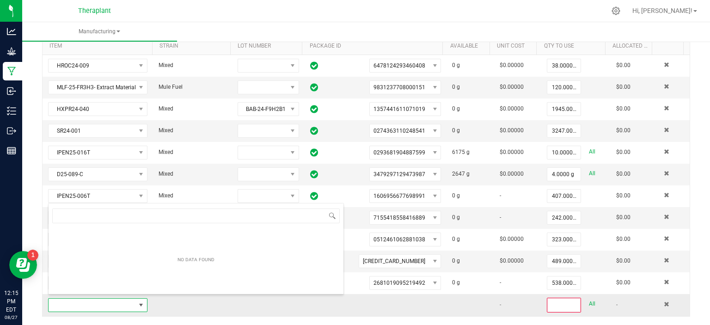
scroll to position [13, 96]
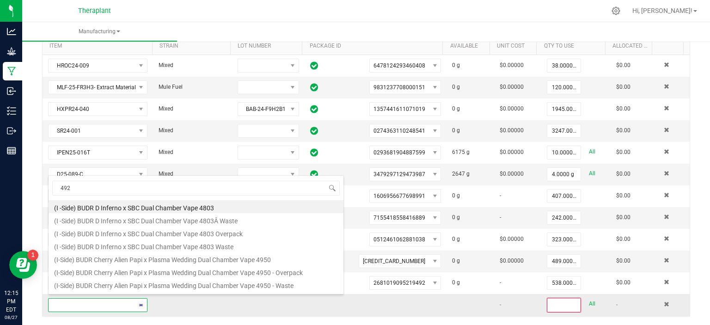
type input "4924"
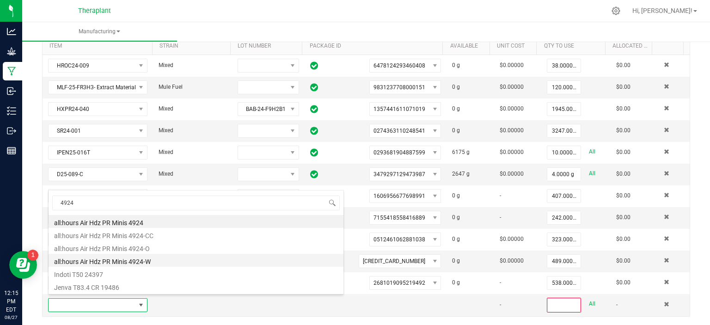
click at [133, 258] on li "all:hours Air Hdz PR Minis 4924-W" at bounding box center [196, 260] width 295 height 13
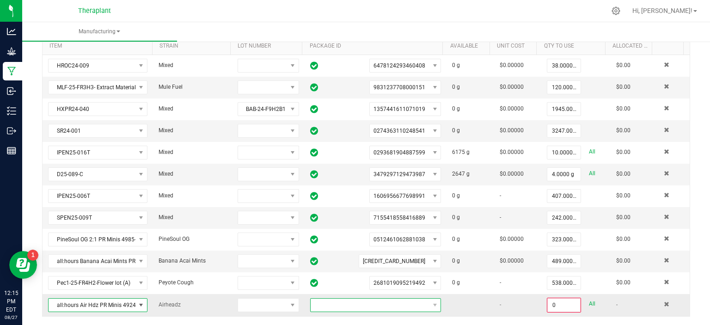
click at [416, 301] on span at bounding box center [370, 305] width 118 height 13
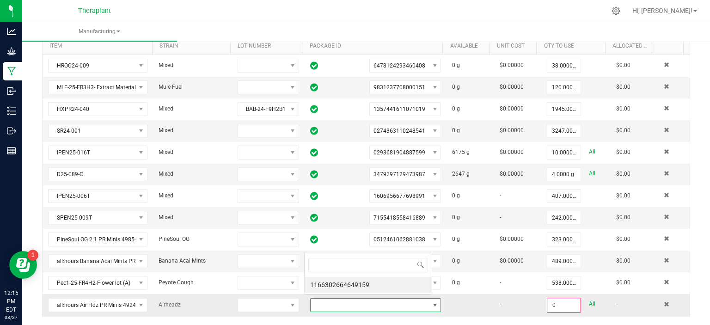
scroll to position [13, 126]
click at [392, 283] on li "1166302664649159" at bounding box center [368, 285] width 127 height 16
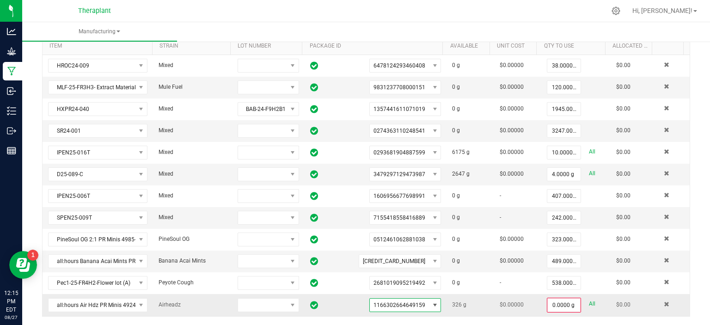
click at [583, 298] on div "0.0000 g All" at bounding box center [576, 305] width 58 height 15
click at [589, 298] on link "All" at bounding box center [592, 304] width 6 height 12
type input "326.0000 g"
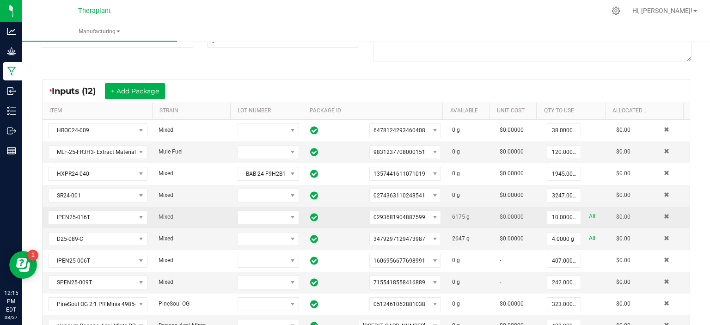
scroll to position [125, 0]
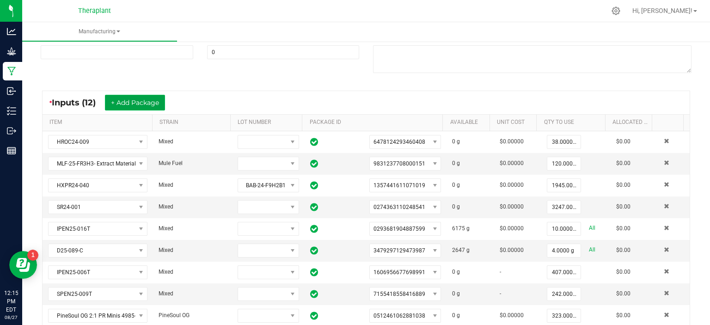
click at [160, 101] on button "+ Add Package" at bounding box center [135, 103] width 60 height 16
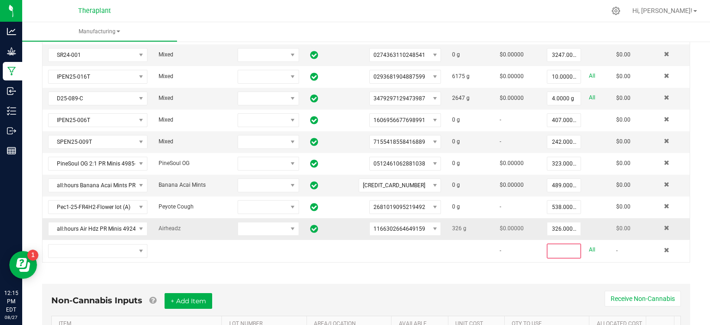
scroll to position [278, 0]
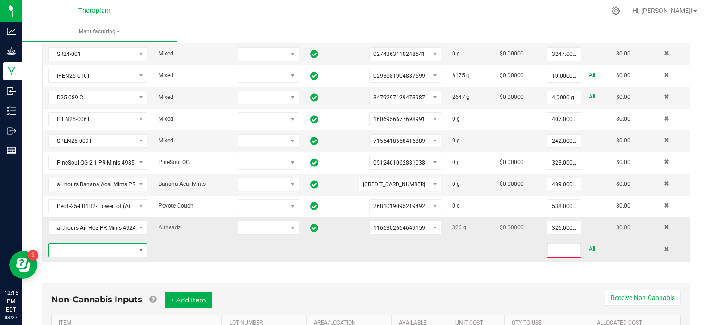
click at [137, 246] on span "NO DATA FOUND" at bounding box center [140, 249] width 7 height 7
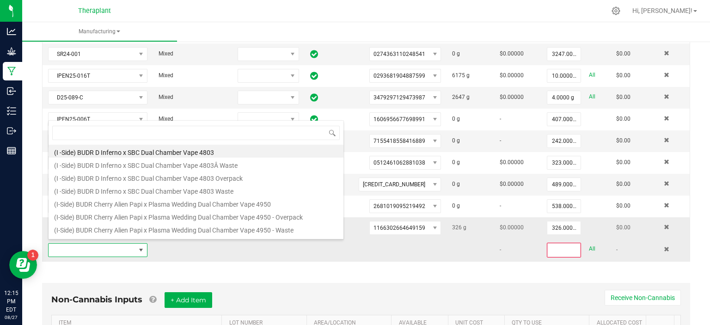
scroll to position [13, 96]
type input "41065"
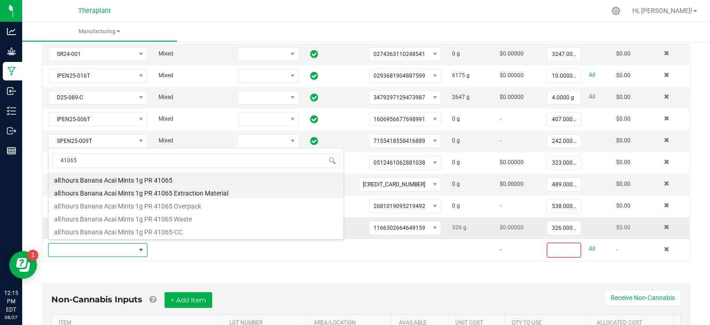
click at [157, 196] on li "all:hours Banana Acai Mints 1g PR 41065 Extraction Material" at bounding box center [196, 191] width 295 height 13
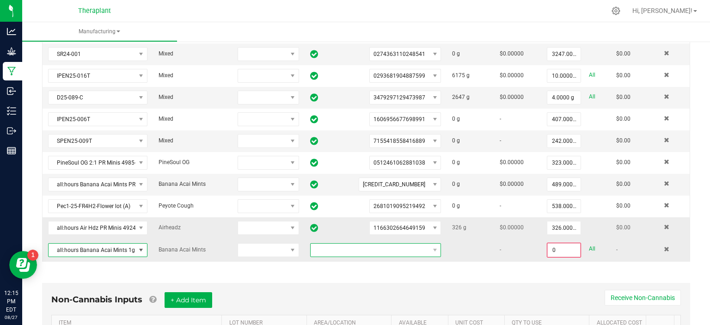
click at [396, 247] on span at bounding box center [370, 250] width 118 height 13
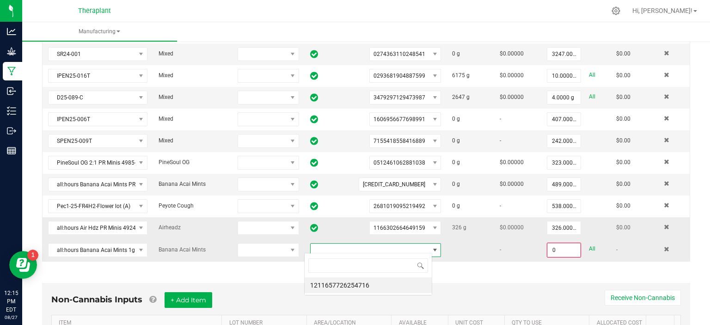
scroll to position [13, 128]
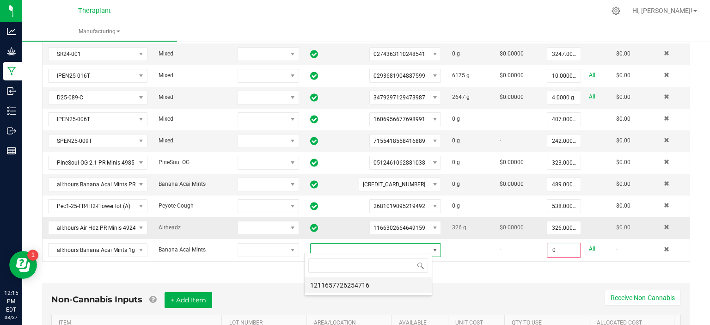
click at [379, 286] on li "1211657726254716" at bounding box center [368, 285] width 127 height 16
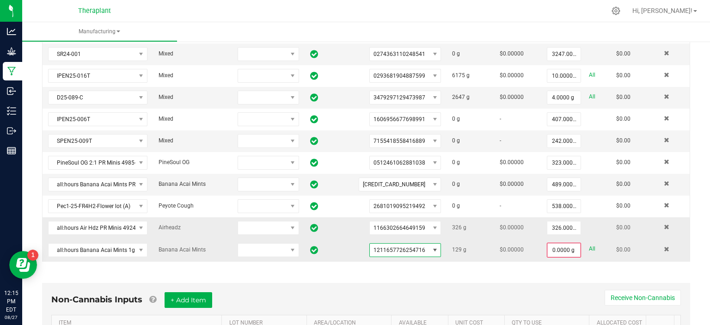
click at [589, 244] on link "All" at bounding box center [592, 249] width 6 height 12
type input "129.0000 g"
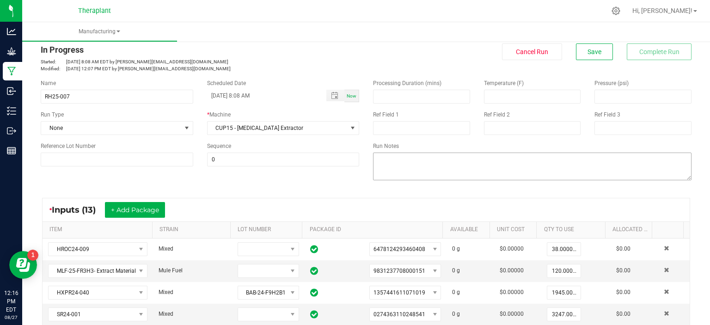
scroll to position [8, 0]
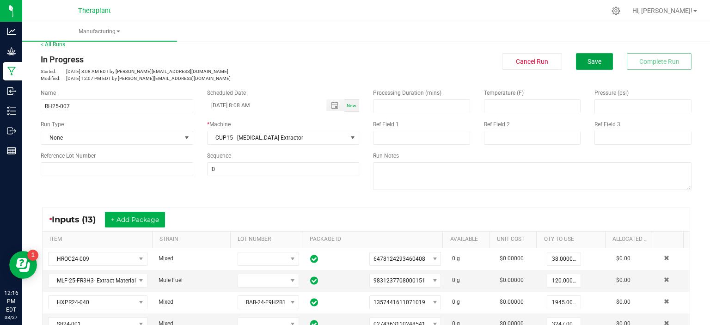
click at [578, 59] on button "Save" at bounding box center [594, 61] width 37 height 17
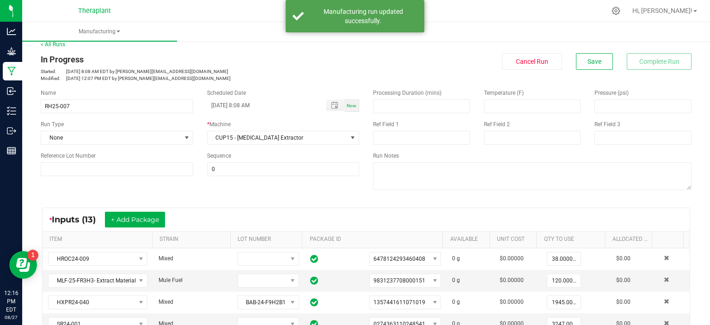
scroll to position [0, 0]
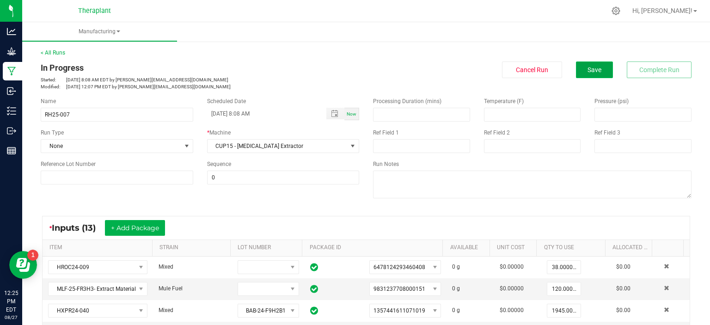
click at [576, 74] on button "Save" at bounding box center [594, 69] width 37 height 17
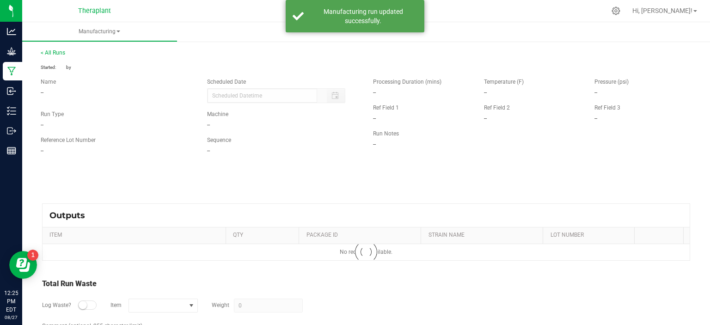
type input "08/25/2025 8:08 AM"
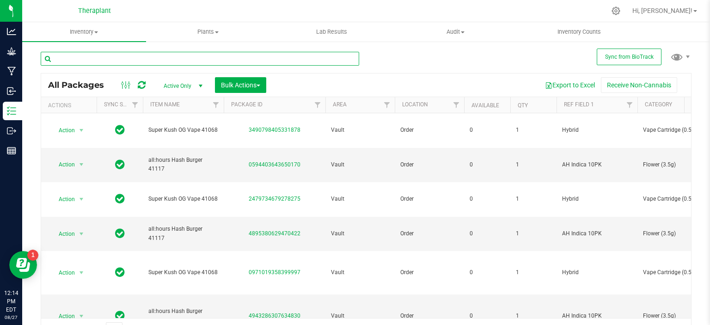
click at [120, 55] on input "text" at bounding box center [200, 59] width 318 height 14
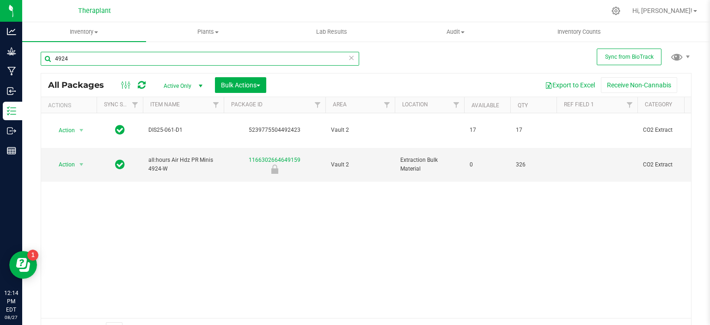
click at [120, 55] on input "4924" at bounding box center [200, 59] width 318 height 14
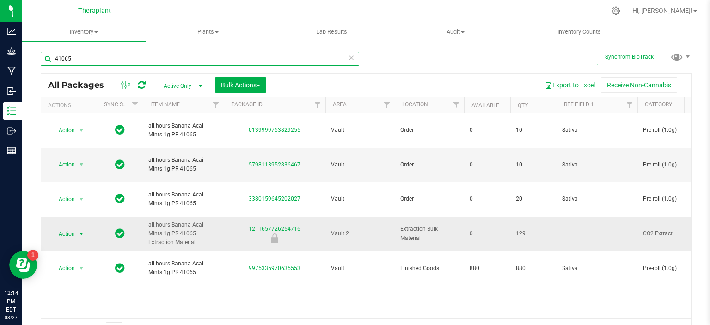
type input "41065"
click at [81, 230] on span "select" at bounding box center [81, 233] width 7 height 7
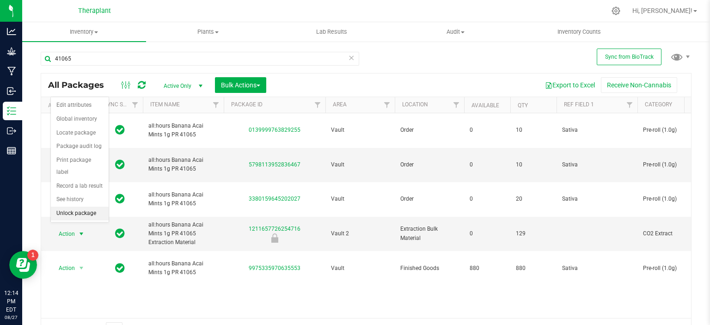
click at [79, 207] on li "Unlock package" at bounding box center [80, 214] width 58 height 14
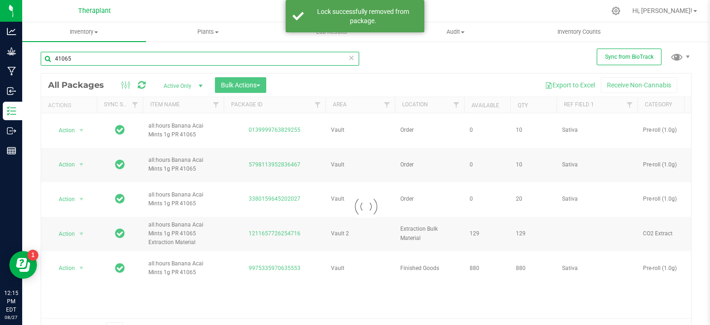
click at [218, 57] on input "41065" at bounding box center [200, 59] width 318 height 14
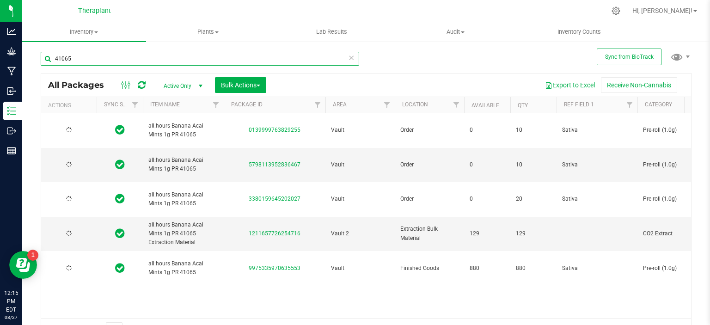
type input "2026-06-23"
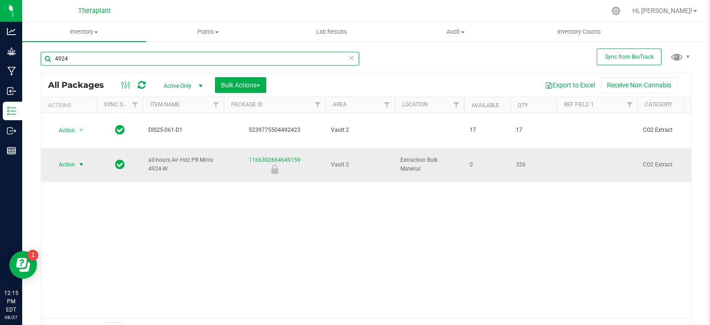
type input "4924"
click at [81, 161] on span "select" at bounding box center [81, 164] width 7 height 7
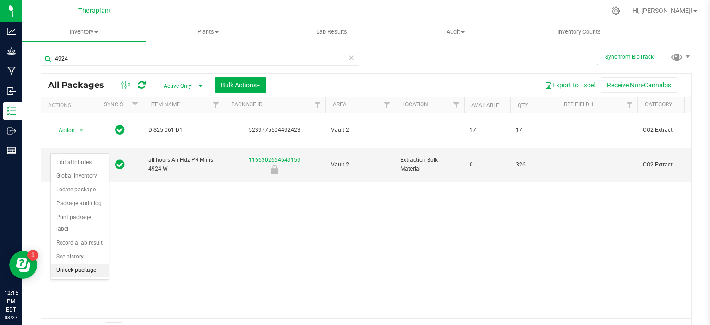
click at [86, 263] on li "Unlock package" at bounding box center [80, 270] width 58 height 14
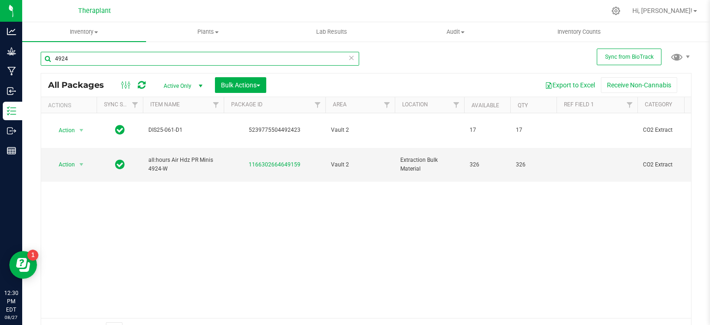
click at [93, 61] on input "4924" at bounding box center [200, 59] width 318 height 14
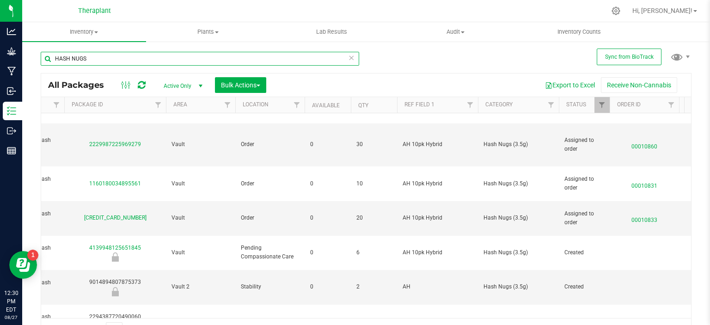
scroll to position [0, 100]
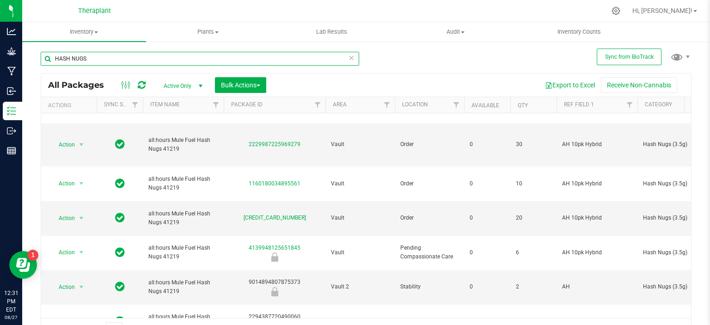
type input "HASH NUGS"
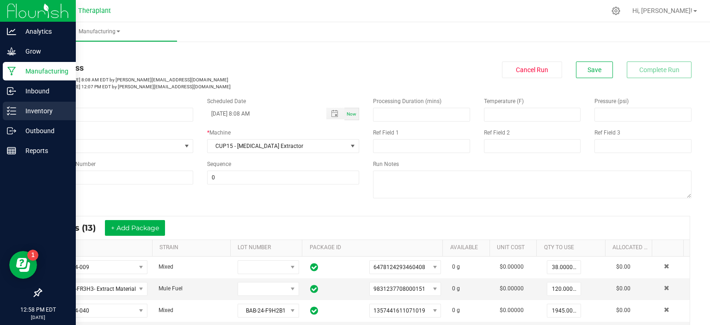
click at [33, 111] on p "Inventory" at bounding box center [43, 110] width 55 height 11
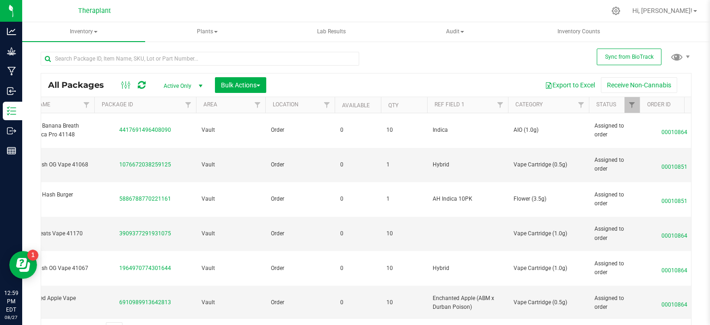
scroll to position [0, 284]
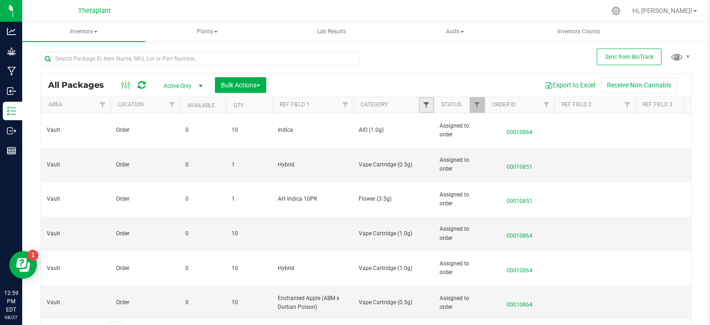
click at [428, 106] on span "Filter" at bounding box center [425, 104] width 7 height 7
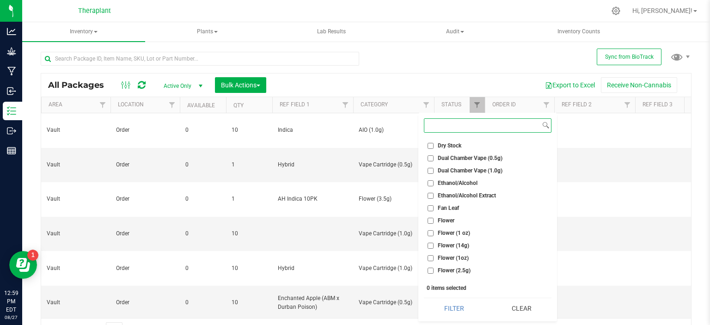
scroll to position [324, 0]
click at [402, 70] on div "All Packages Active Only Active Only Lab Samples Locked All External Internal B…" at bounding box center [366, 192] width 651 height 298
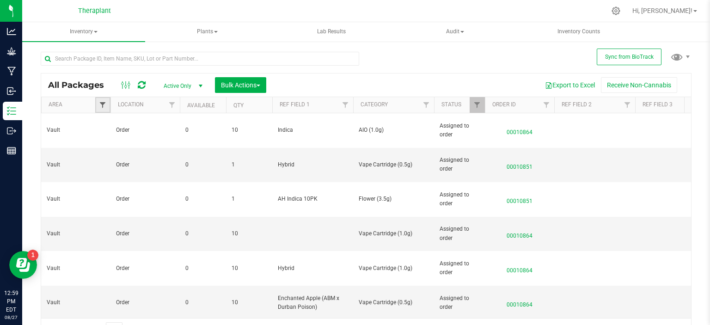
click at [104, 104] on span "Filter" at bounding box center [102, 104] width 7 height 7
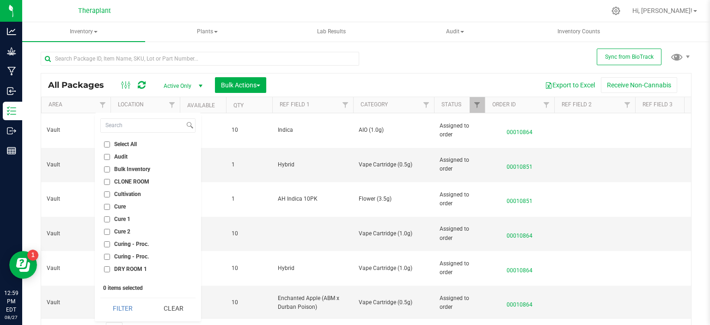
click at [116, 232] on span "Cure 2" at bounding box center [122, 232] width 16 height 6
click at [110, 232] on input "Cure 2" at bounding box center [107, 232] width 6 height 6
checkbox input "true"
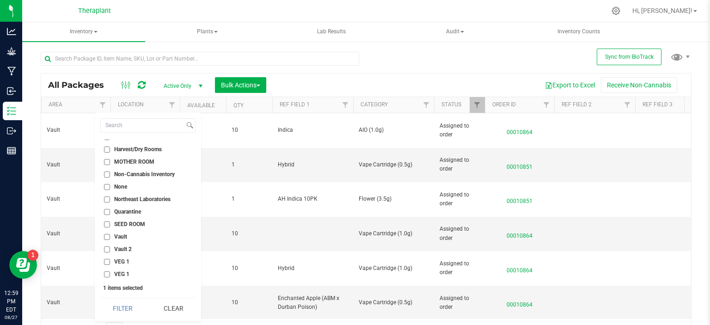
scroll to position [321, 0]
click at [127, 247] on span "Vault 2" at bounding box center [123, 248] width 18 height 6
click at [110, 247] on input "Vault 2" at bounding box center [107, 248] width 6 height 6
checkbox input "true"
click at [129, 311] on button "Filter" at bounding box center [122, 308] width 44 height 20
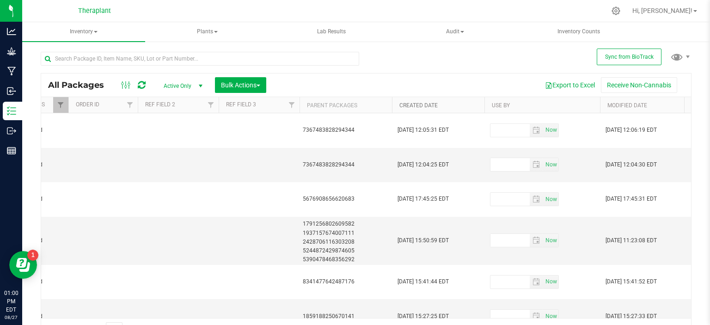
click at [428, 105] on link "Created Date" at bounding box center [418, 105] width 38 height 6
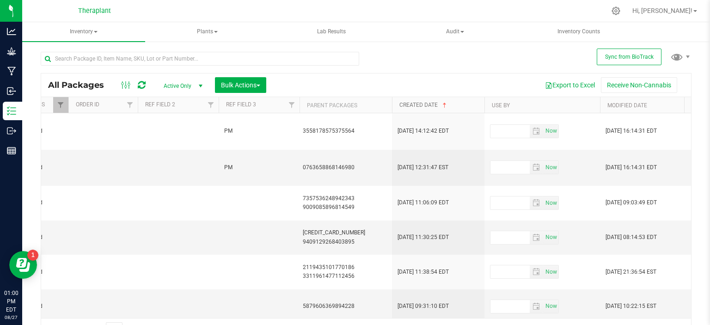
type input "[DATE]"
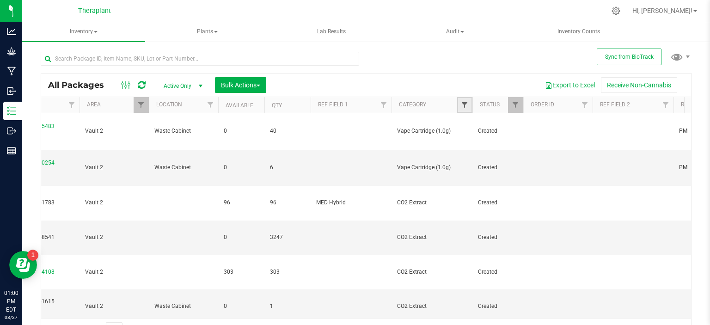
click at [462, 103] on span "Filter" at bounding box center [464, 104] width 7 height 7
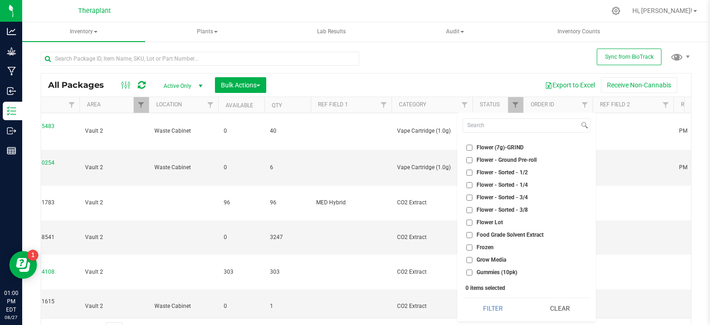
click at [495, 221] on span "Flower Lot" at bounding box center [490, 223] width 26 height 6
click at [472, 221] on input "Flower Lot" at bounding box center [469, 223] width 6 height 6
checkbox input "true"
click at [496, 306] on button "Filter" at bounding box center [493, 308] width 61 height 20
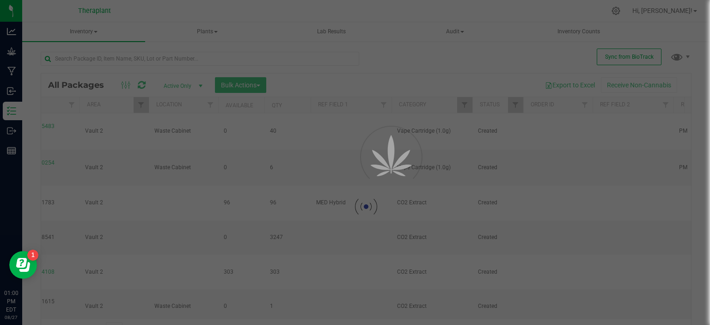
type input "2024-10-24"
type input "2024-11-14"
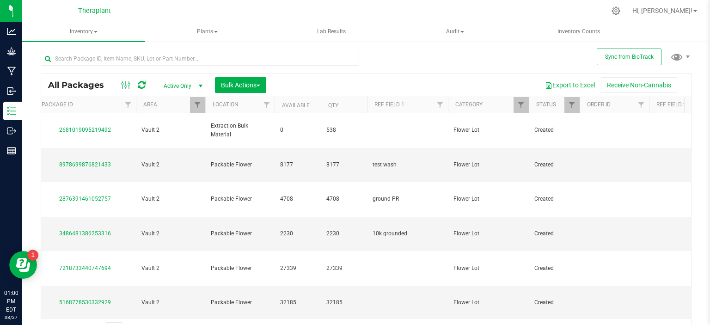
click at [568, 76] on div "All Packages Active Only Active Only Lab Samples Locked All External Internal B…" at bounding box center [366, 84] width 650 height 23
click at [566, 85] on button "Export to Excel" at bounding box center [570, 85] width 62 height 16
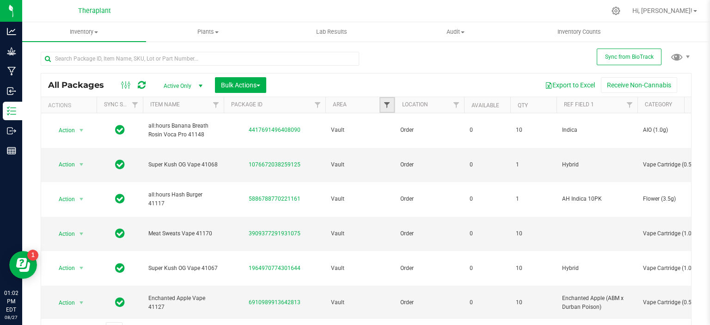
click at [387, 103] on span "Filter" at bounding box center [386, 104] width 7 height 7
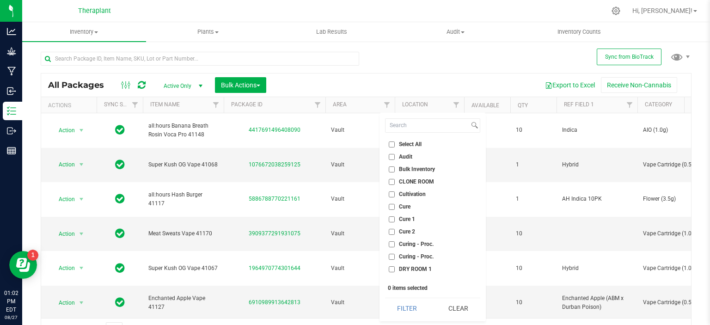
click at [405, 229] on span "Cure 2" at bounding box center [407, 232] width 16 height 6
click at [395, 229] on input "Cure 2" at bounding box center [392, 232] width 6 height 6
checkbox input "true"
click at [404, 306] on button "Filter" at bounding box center [407, 308] width 44 height 20
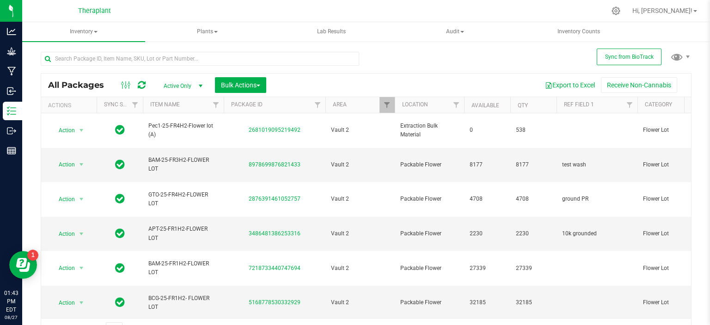
scroll to position [0, 189]
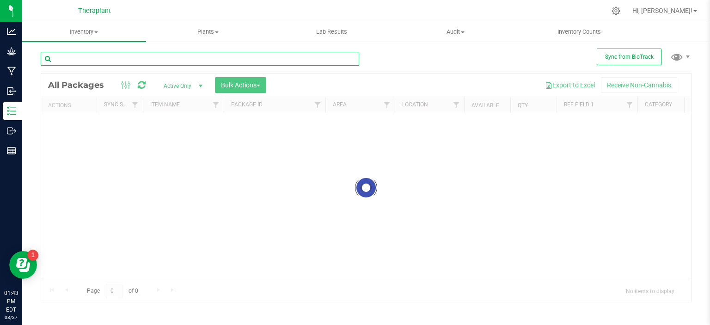
click at [134, 53] on input "text" at bounding box center [200, 59] width 318 height 14
type input "SPEN25"
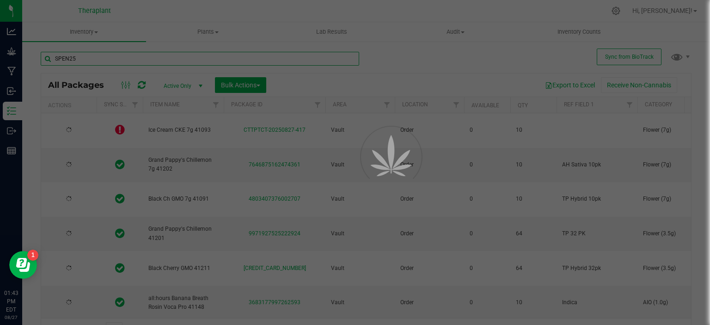
type input "[DATE]"
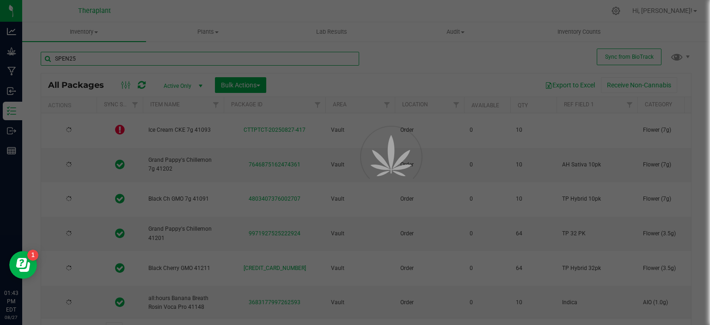
type input "[DATE]"
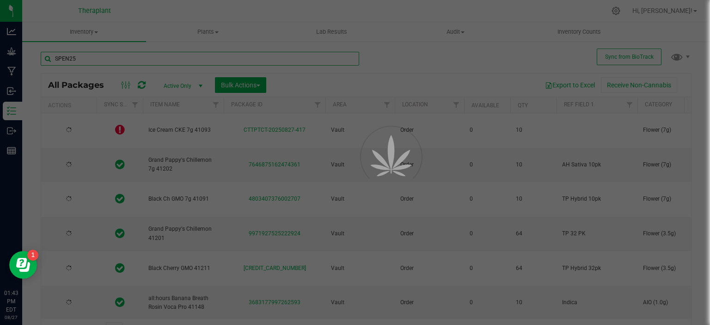
type input "[DATE]"
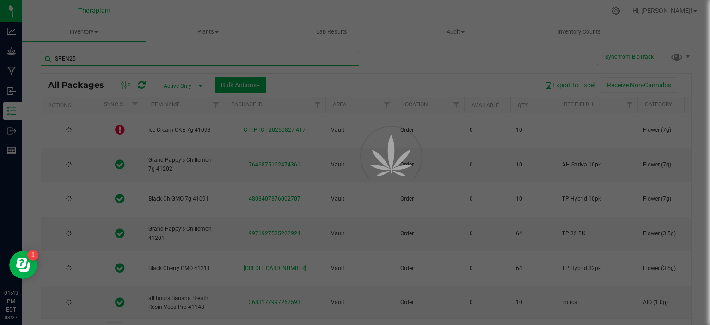
type input "[DATE]"
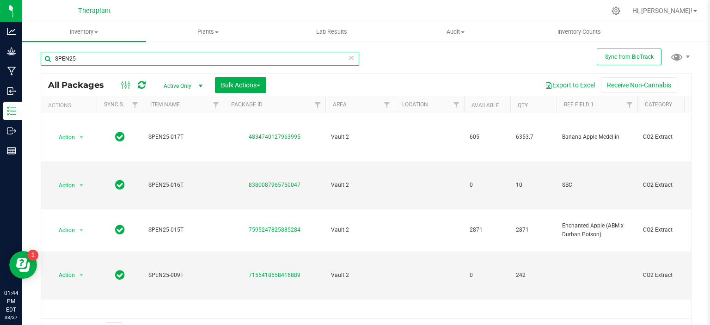
type input "SPEN25"
